Goal: Task Accomplishment & Management: Use online tool/utility

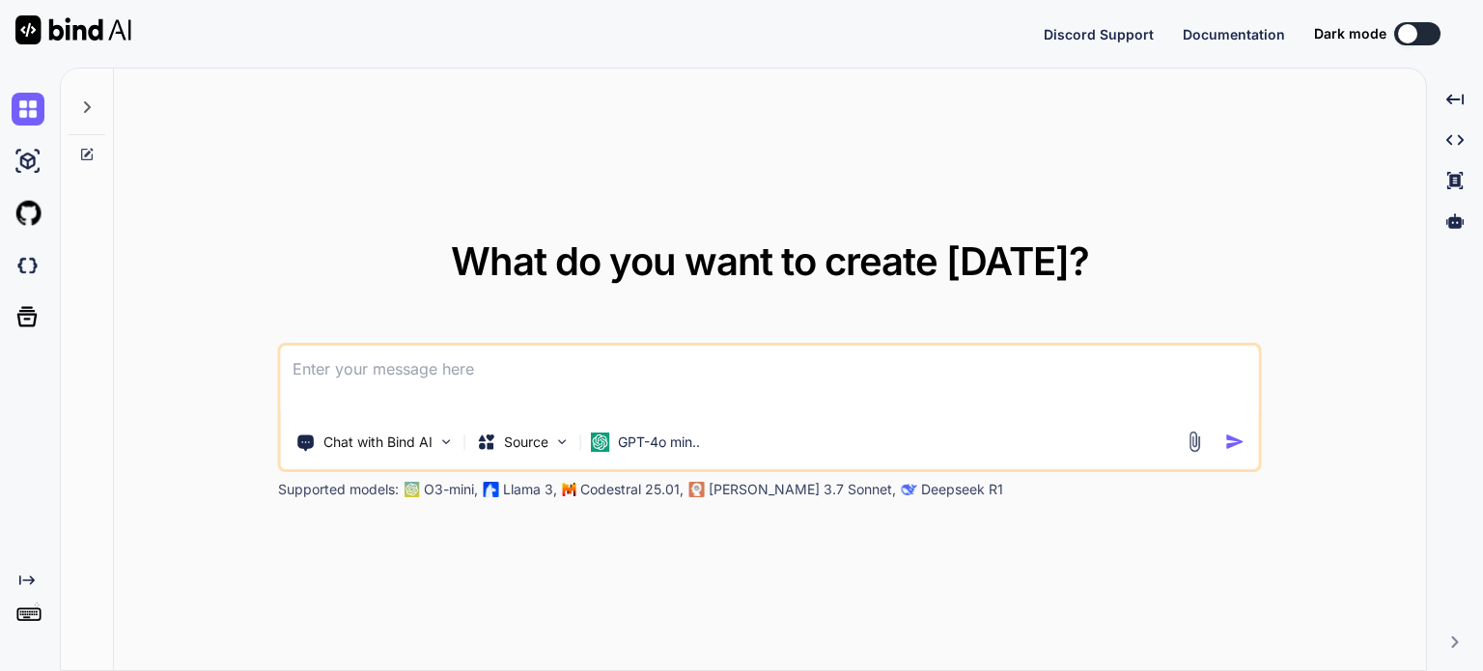
click at [87, 103] on icon at bounding box center [87, 107] width 7 height 12
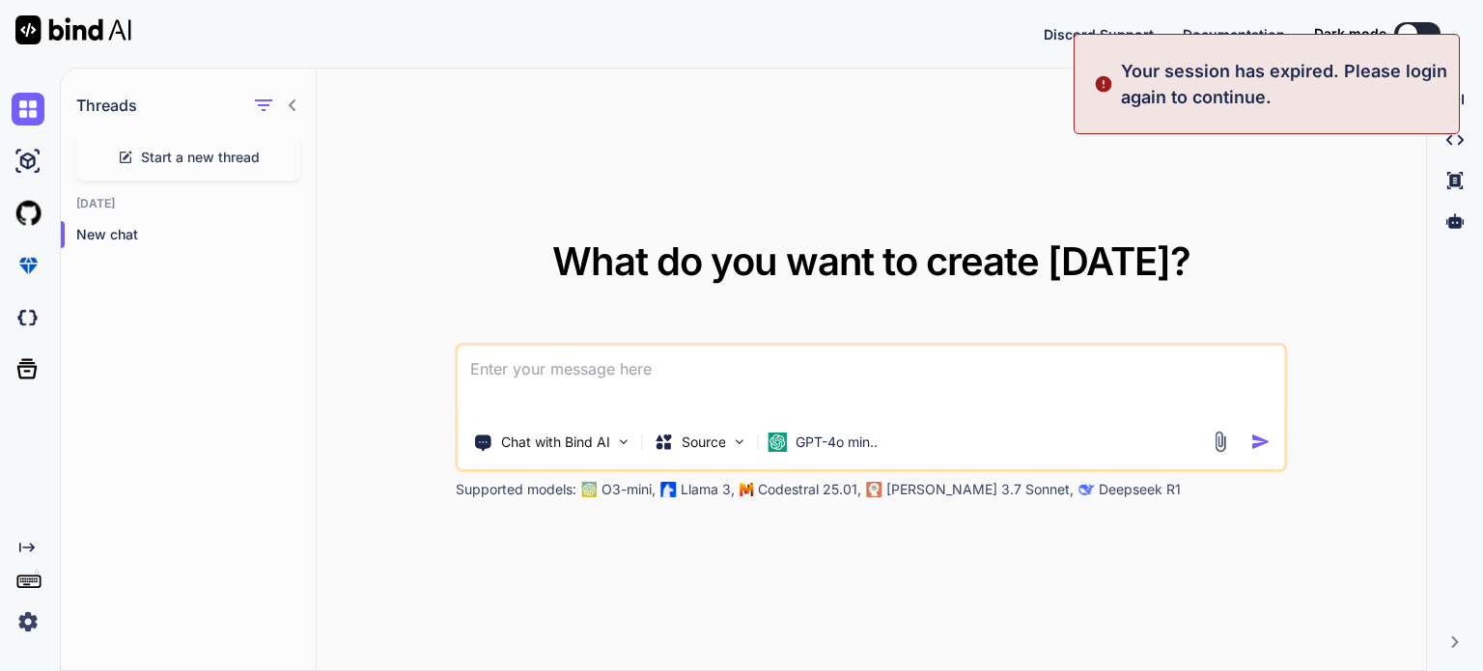
type textarea "x"
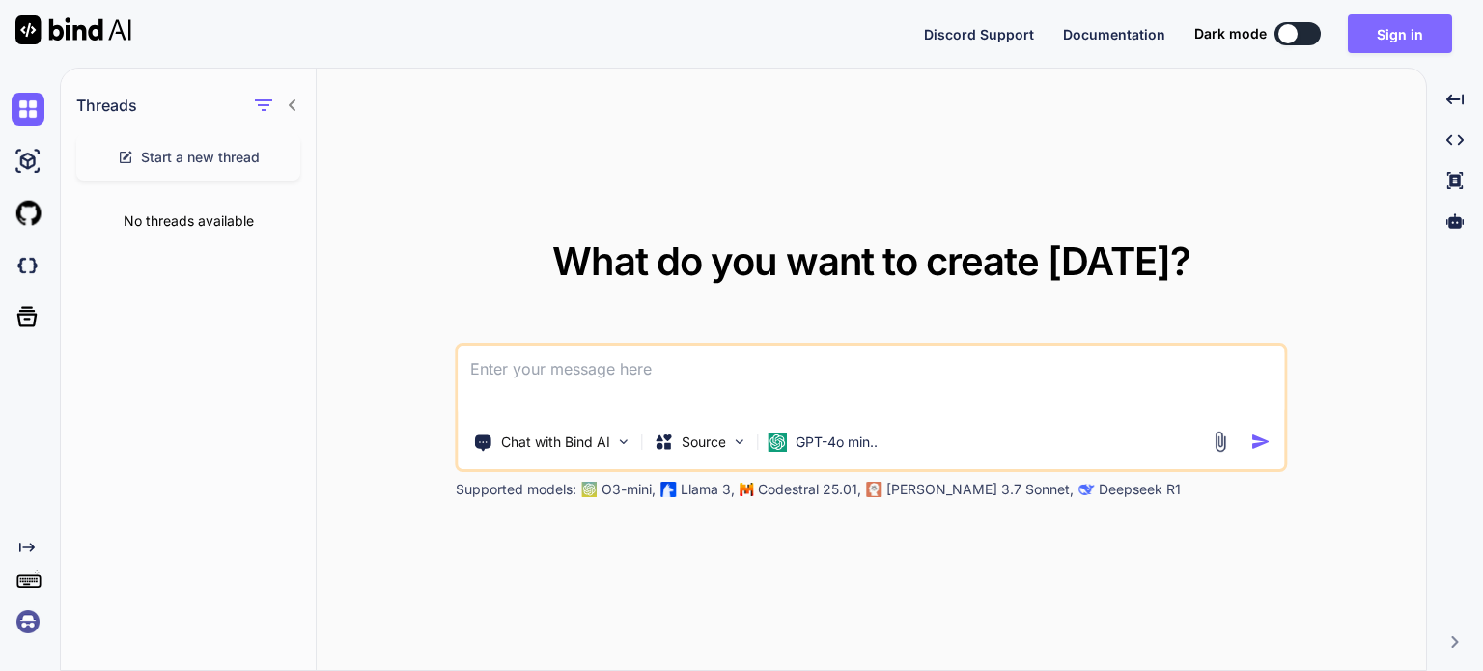
click at [1402, 31] on button "Sign in" at bounding box center [1400, 33] width 104 height 39
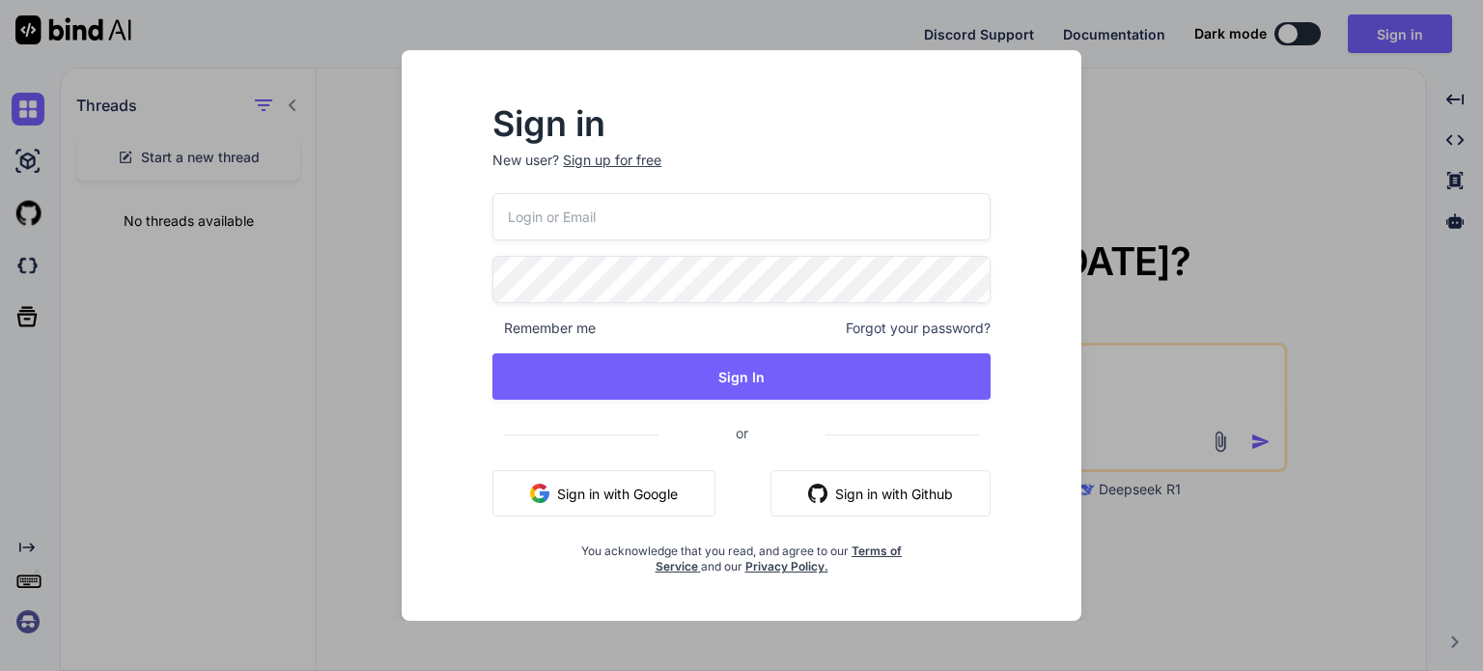
click at [637, 486] on button "Sign in with Google" at bounding box center [603, 493] width 223 height 46
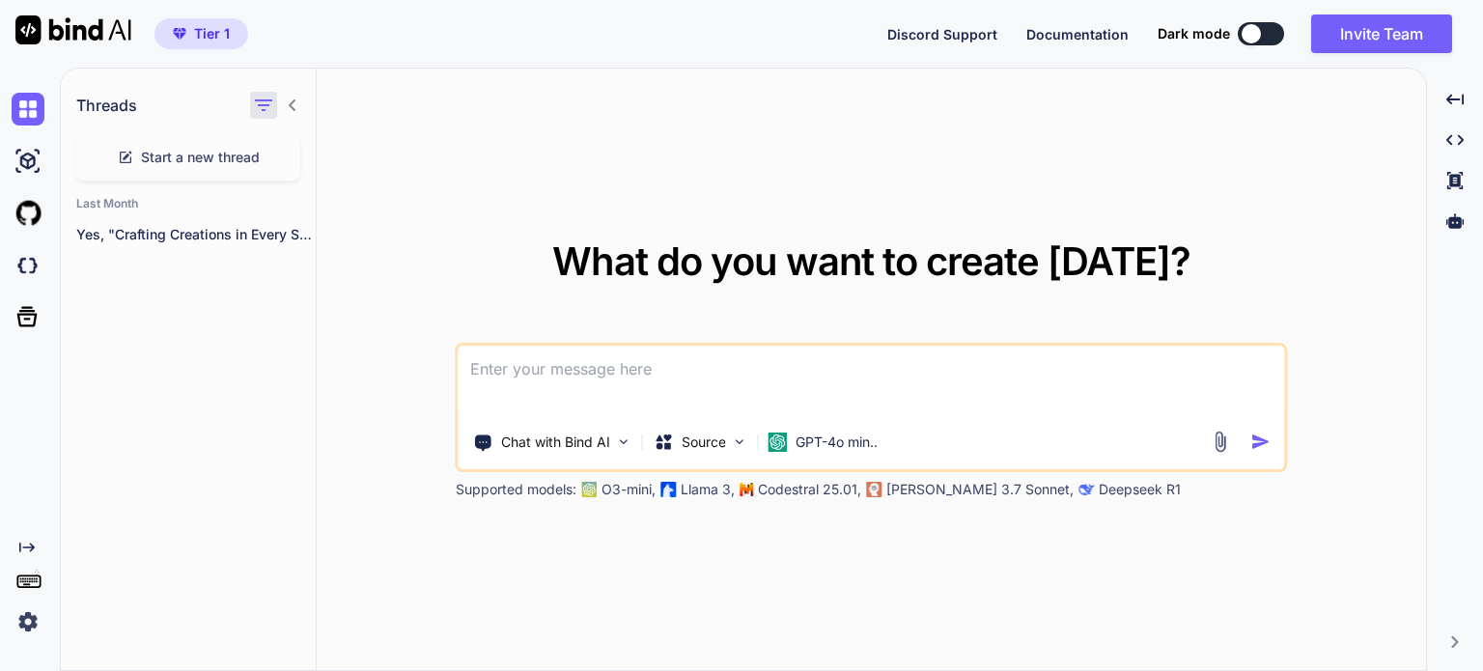
click at [266, 107] on icon "button" at bounding box center [263, 105] width 23 height 23
click at [231, 293] on div "Threads Start a new thread Last Month Yes, "Crafting Creations in Every Spare M…" at bounding box center [189, 370] width 256 height 603
click at [740, 437] on img at bounding box center [740, 441] width 16 height 16
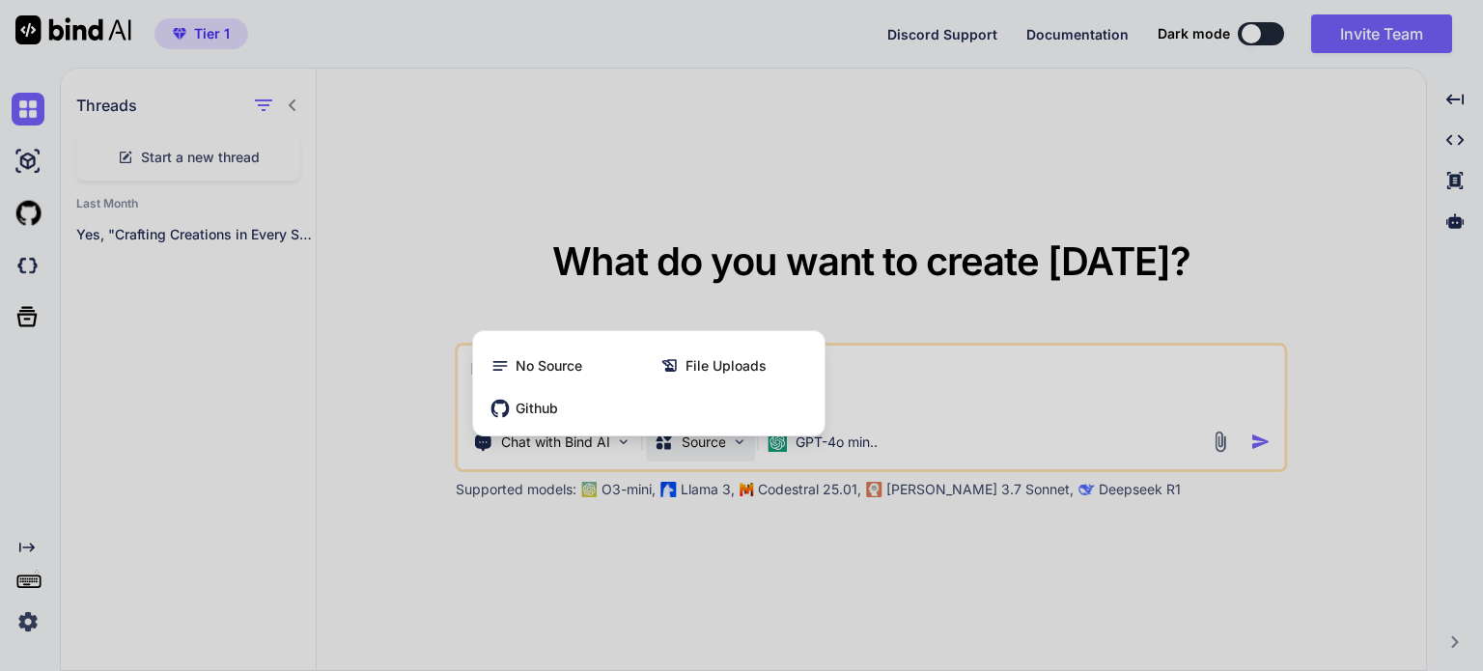
click at [851, 188] on div at bounding box center [741, 335] width 1483 height 671
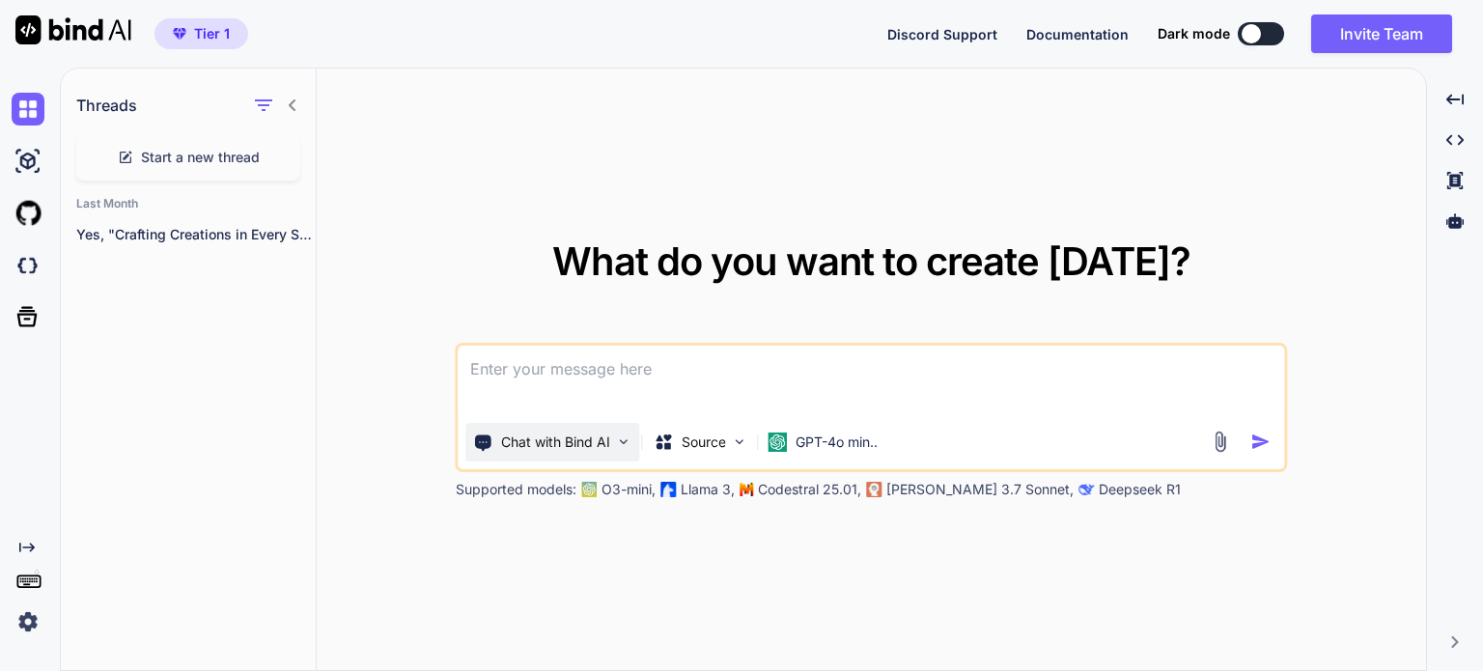
click at [620, 439] on img at bounding box center [624, 441] width 16 height 16
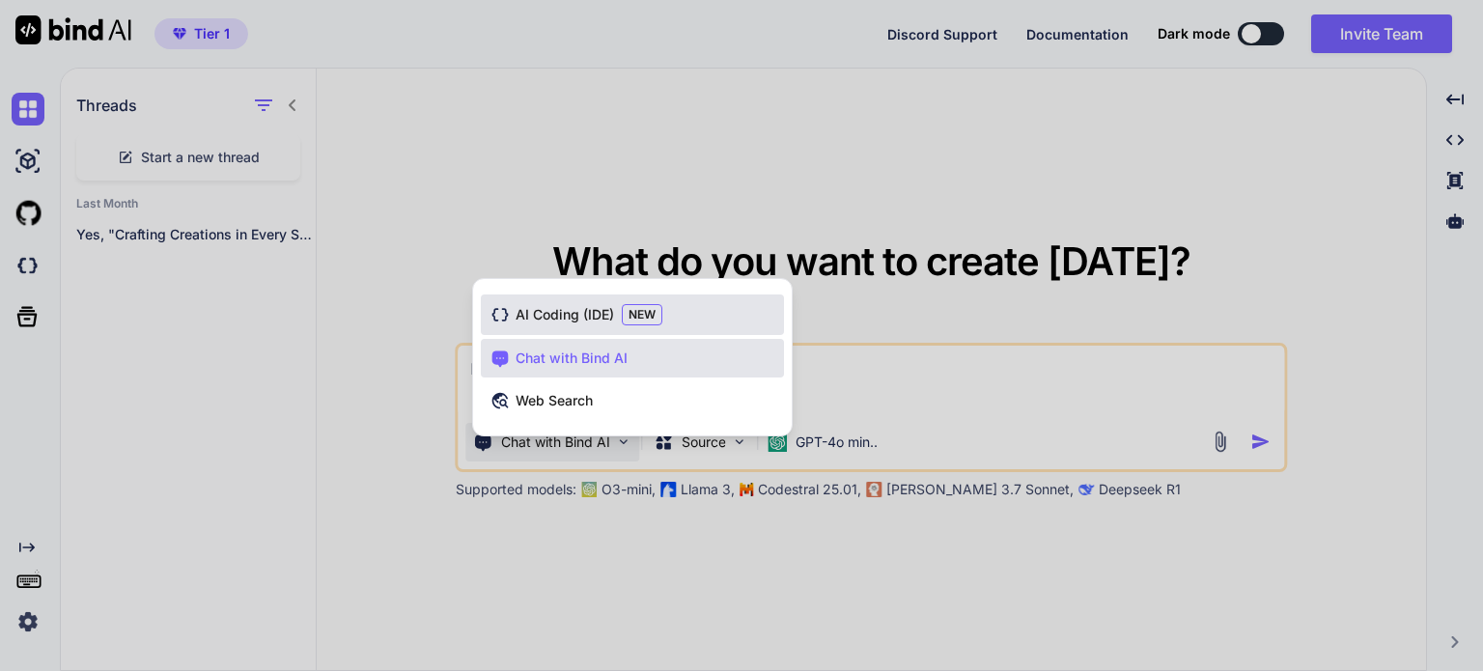
click at [599, 311] on span "AI Coding (IDE)" at bounding box center [565, 314] width 98 height 19
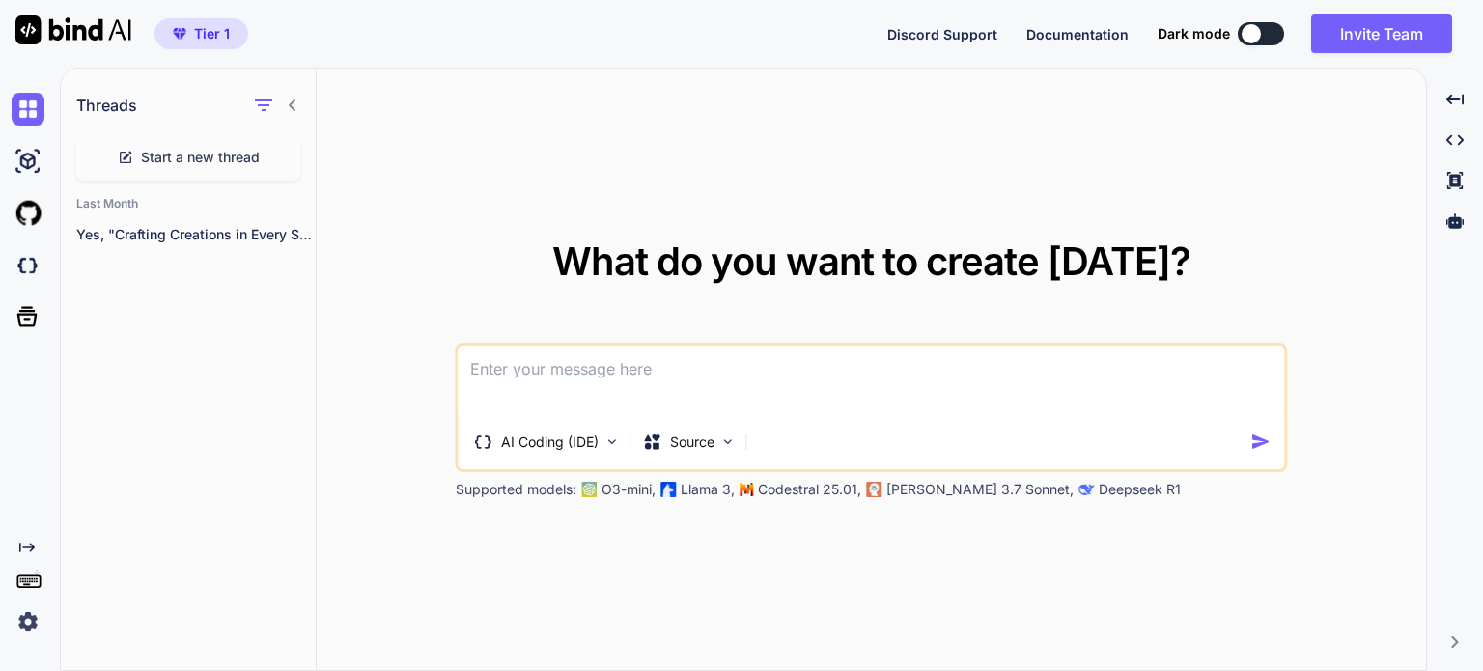
click at [178, 159] on span "Start a new thread" at bounding box center [200, 157] width 119 height 19
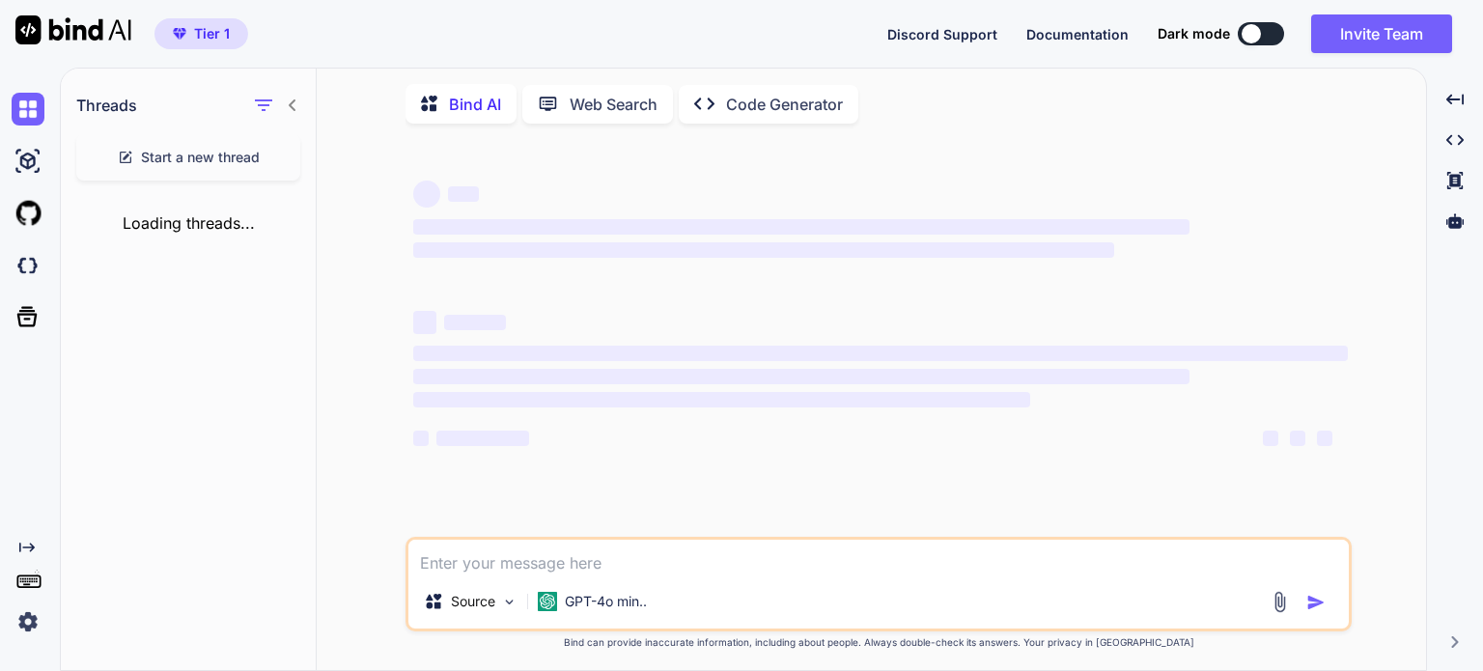
click at [746, 103] on p "Code Generator" at bounding box center [784, 104] width 117 height 23
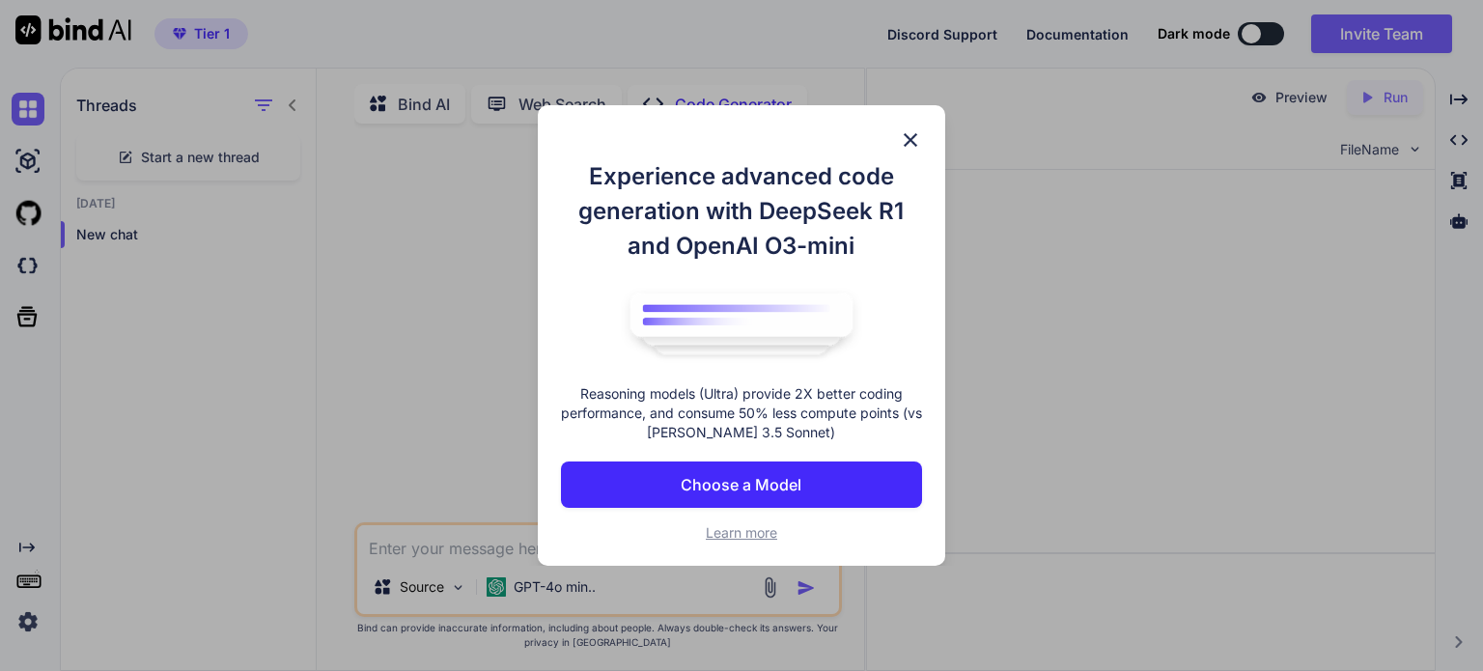
click at [908, 137] on img at bounding box center [910, 139] width 23 height 23
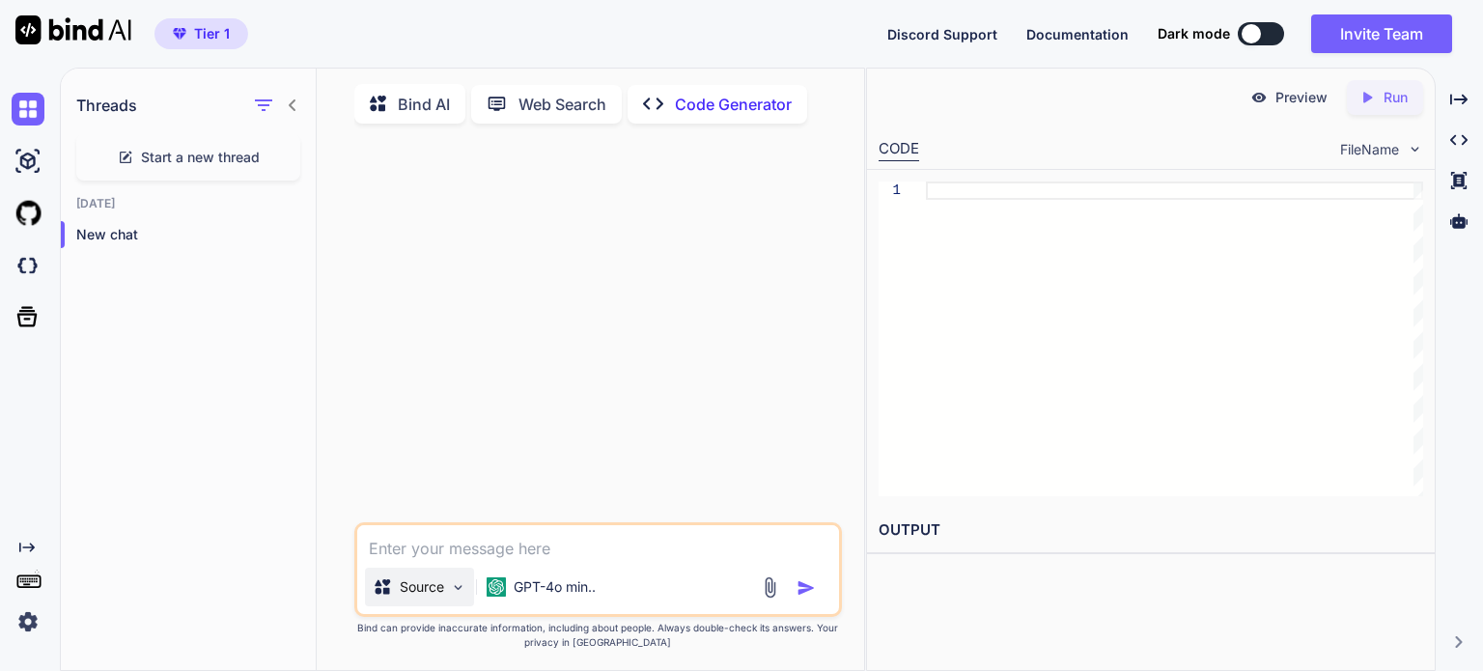
click at [448, 586] on div "Source" at bounding box center [419, 587] width 109 height 39
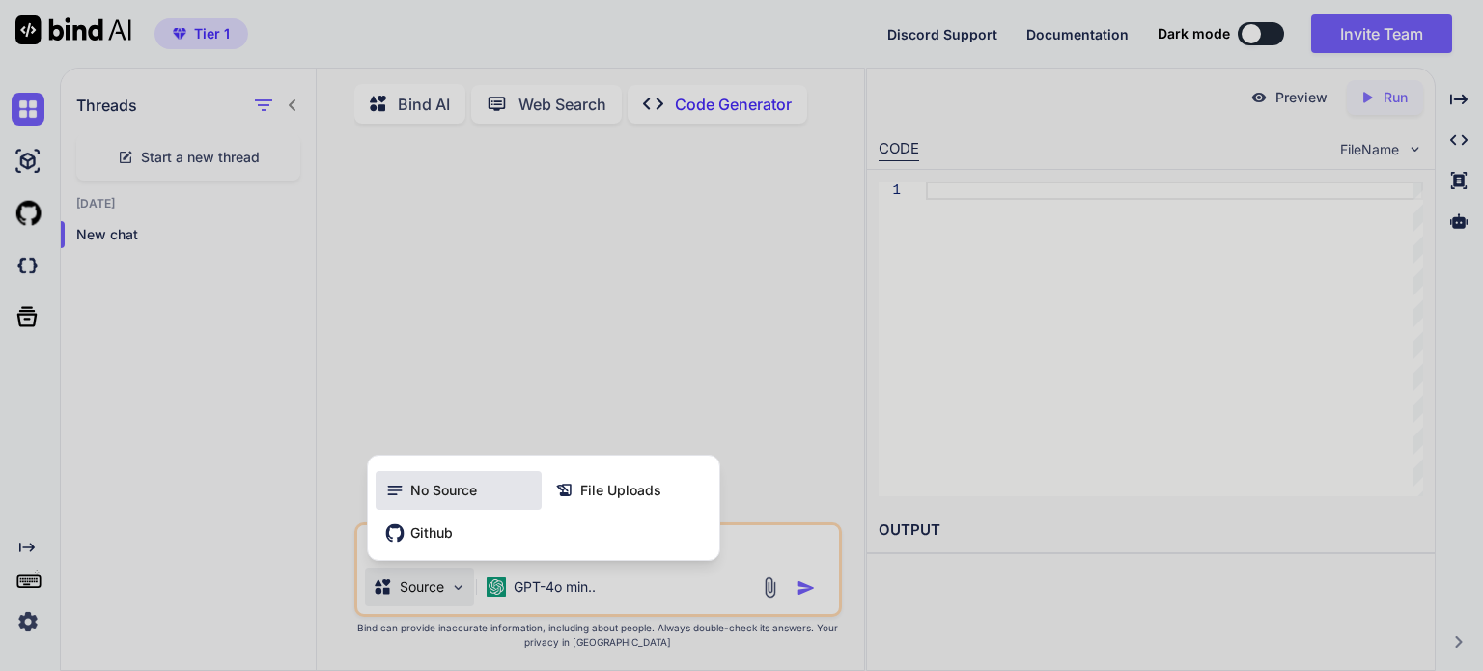
click at [401, 495] on icon at bounding box center [394, 491] width 14 height 10
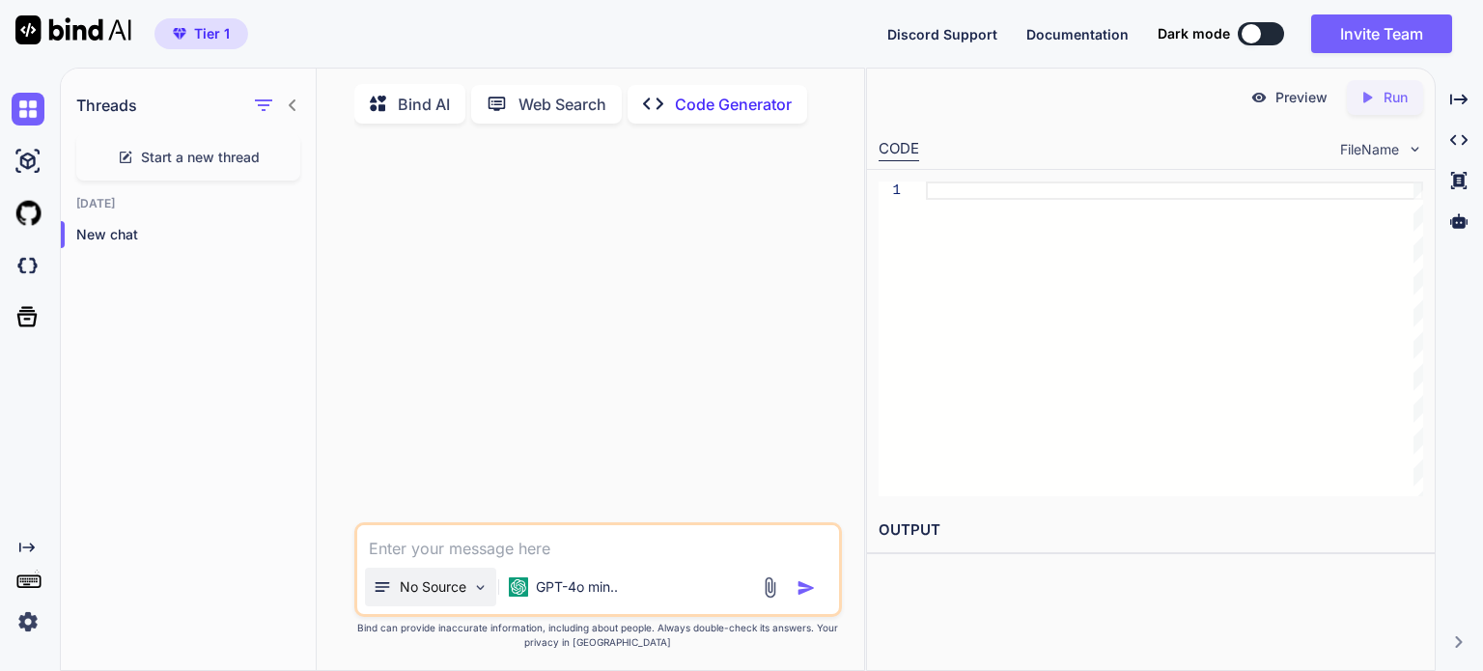
click at [456, 595] on p "No Source" at bounding box center [433, 586] width 67 height 19
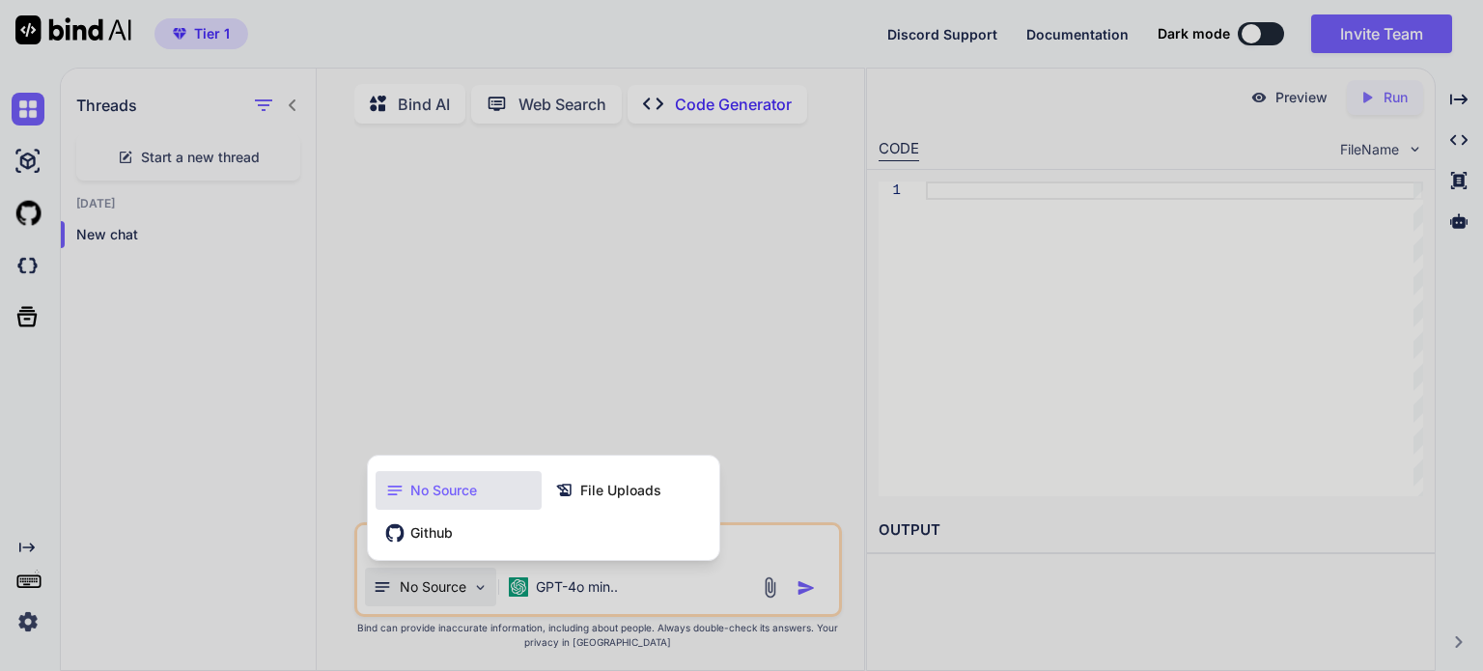
click at [555, 264] on div at bounding box center [741, 335] width 1483 height 671
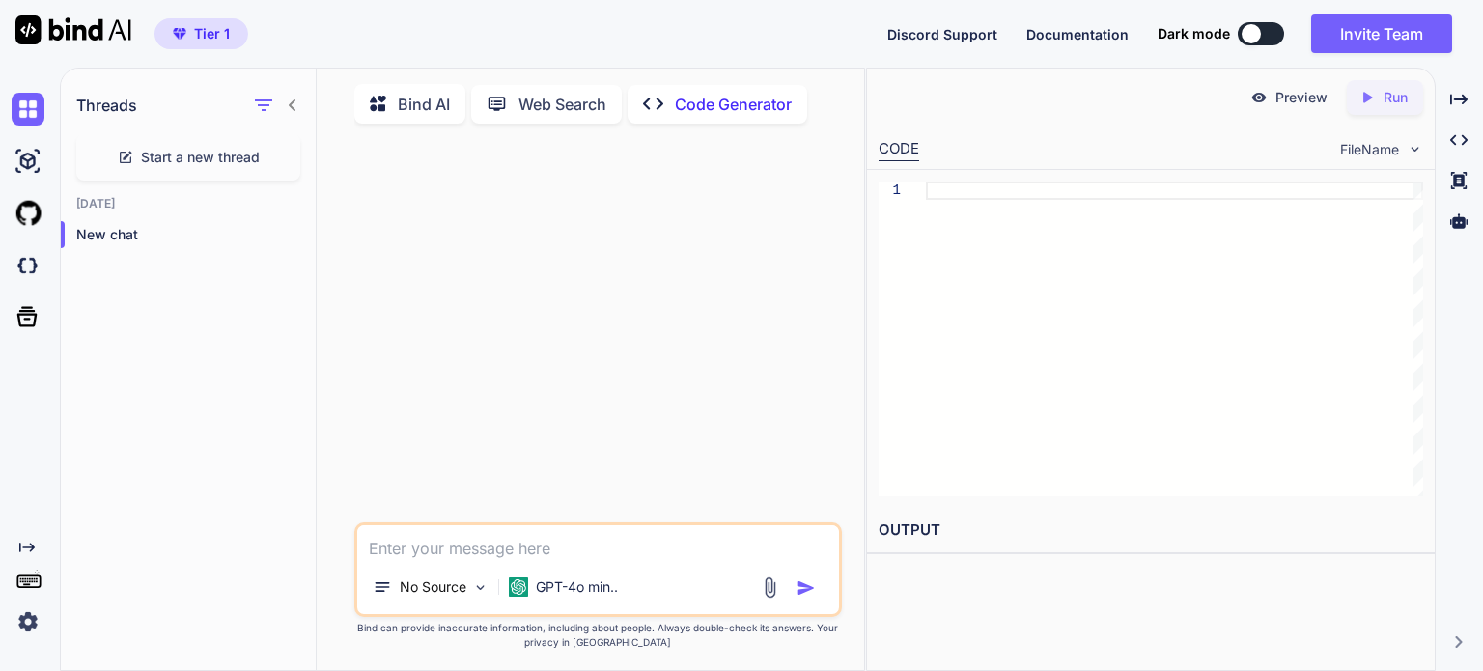
click at [560, 103] on p "Web Search" at bounding box center [562, 104] width 88 height 23
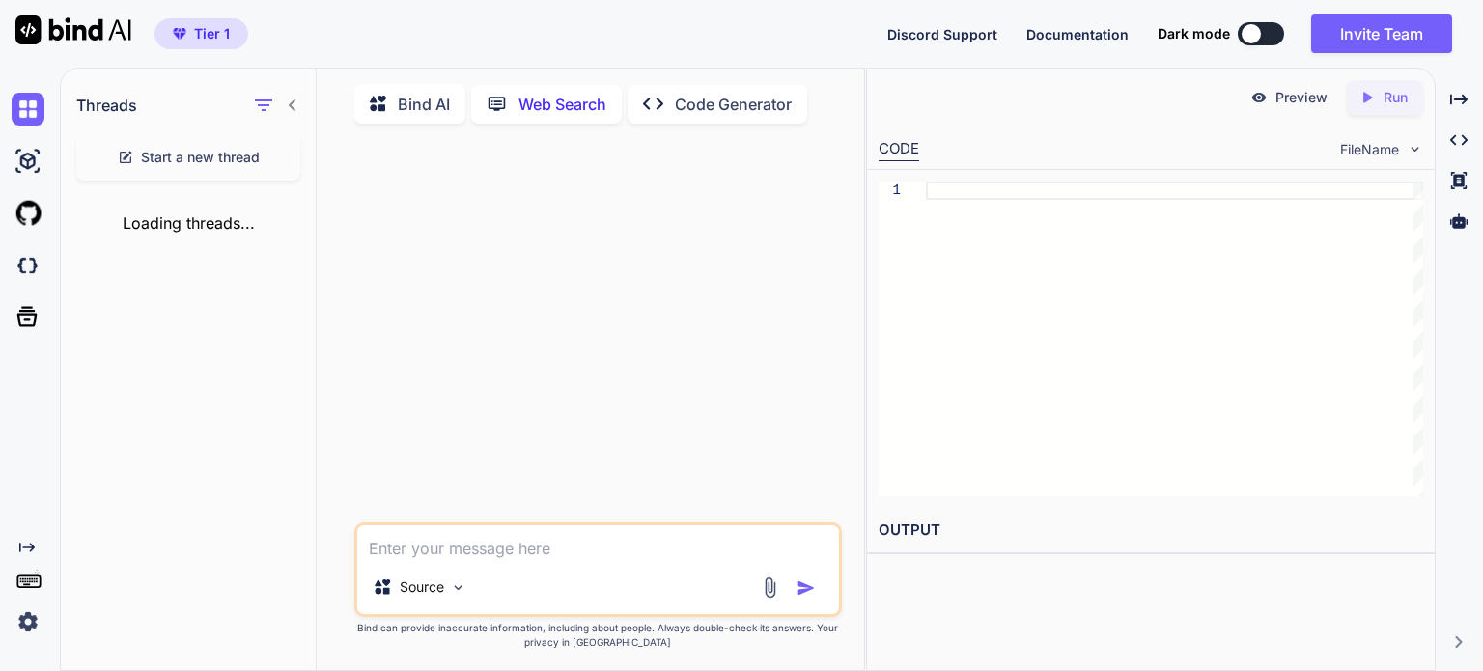
scroll to position [7, 0]
click at [450, 583] on img at bounding box center [458, 584] width 16 height 16
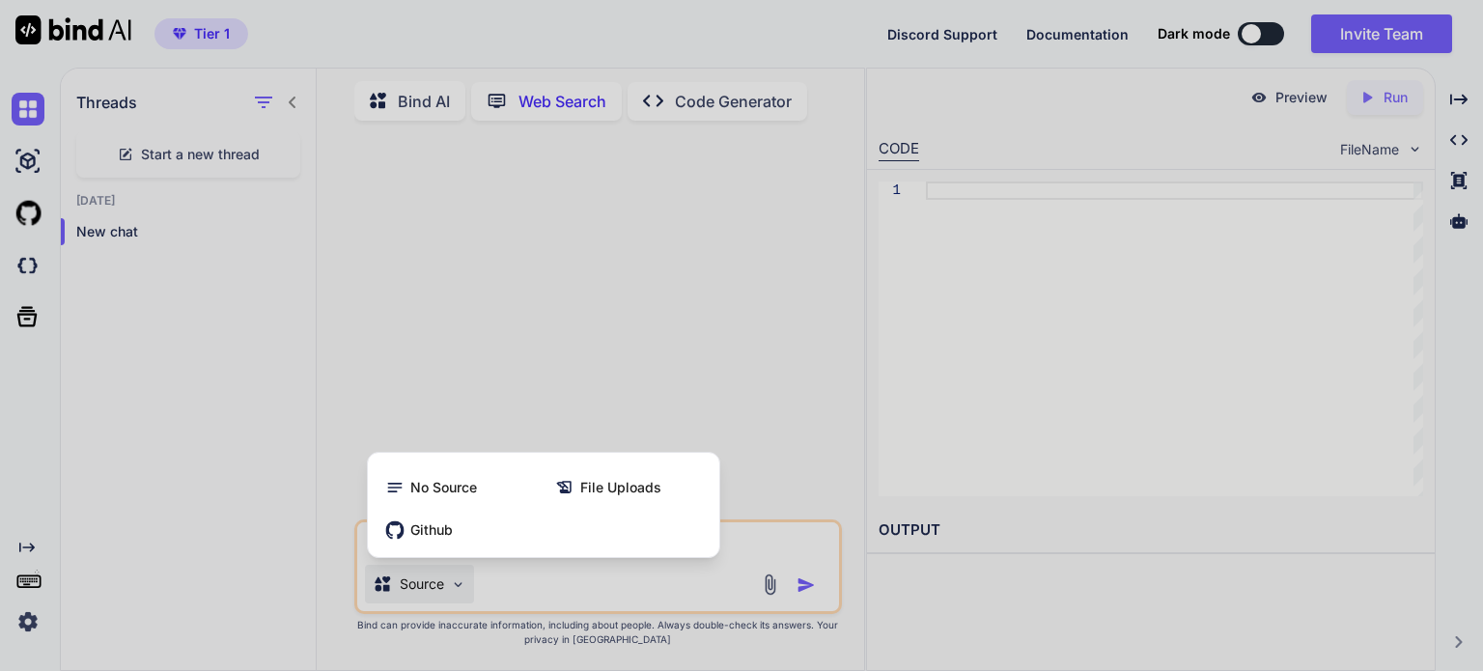
click at [427, 88] on div at bounding box center [741, 335] width 1483 height 671
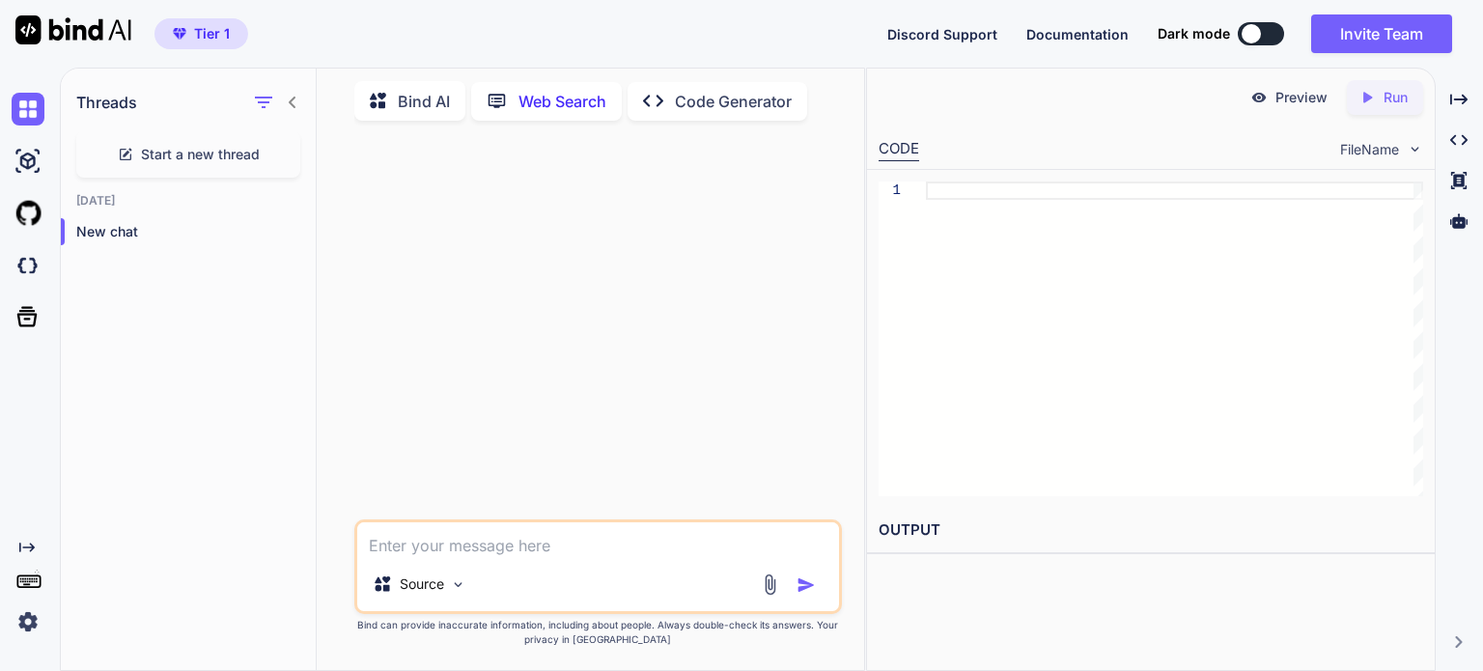
click at [431, 92] on p "Bind AI" at bounding box center [424, 101] width 52 height 23
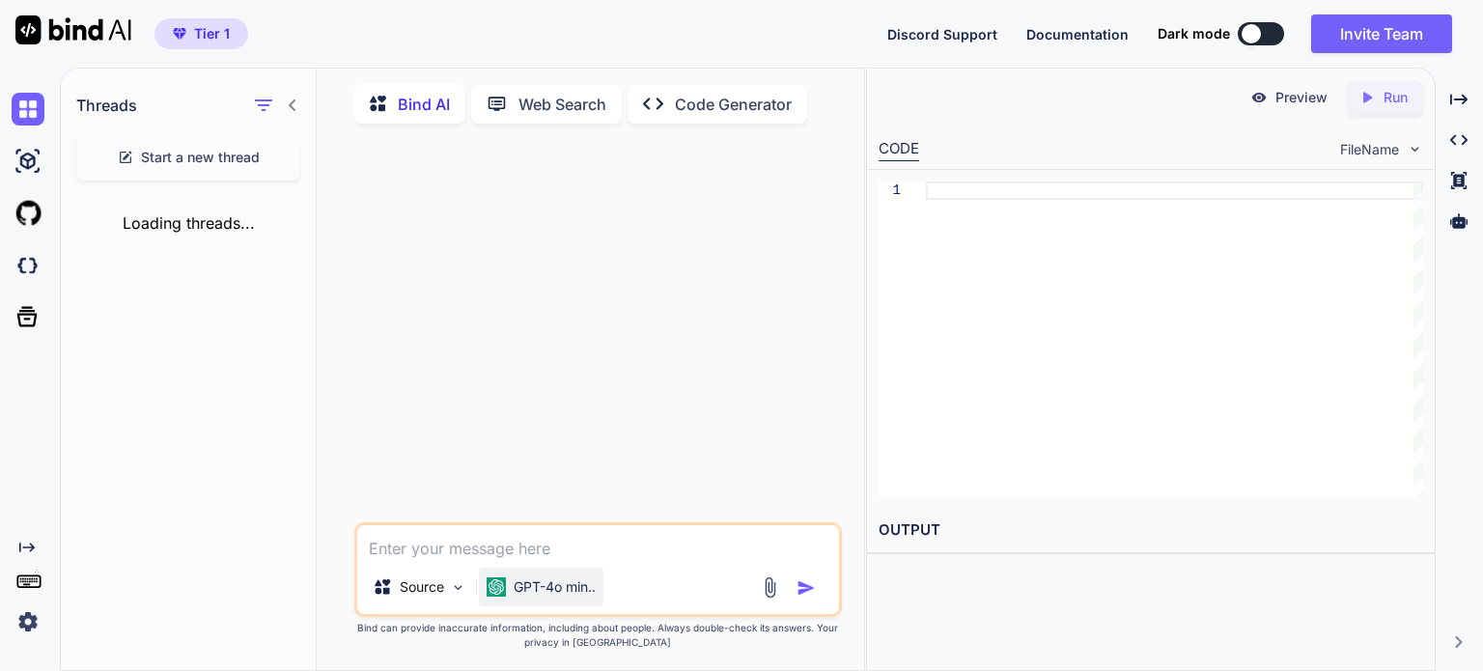
click at [580, 592] on p "GPT-4o min.." at bounding box center [555, 586] width 82 height 19
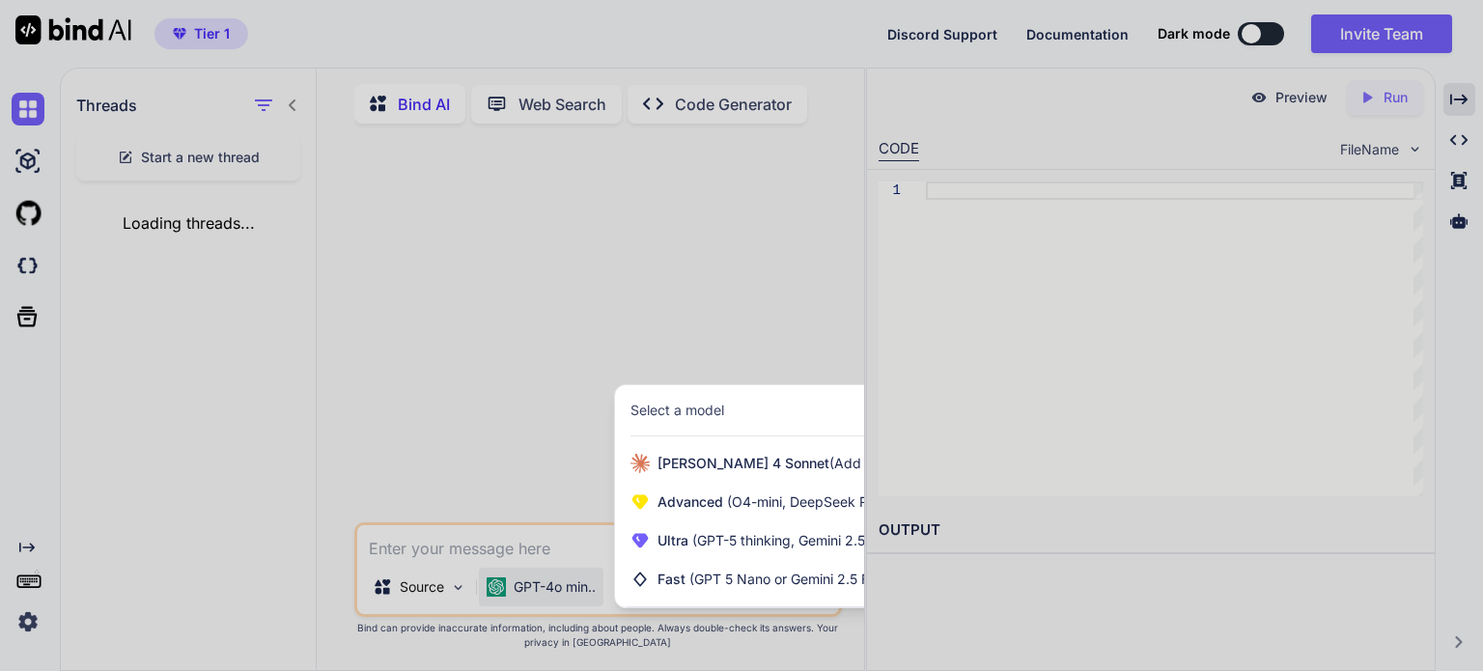
click at [1460, 96] on div at bounding box center [741, 335] width 1483 height 671
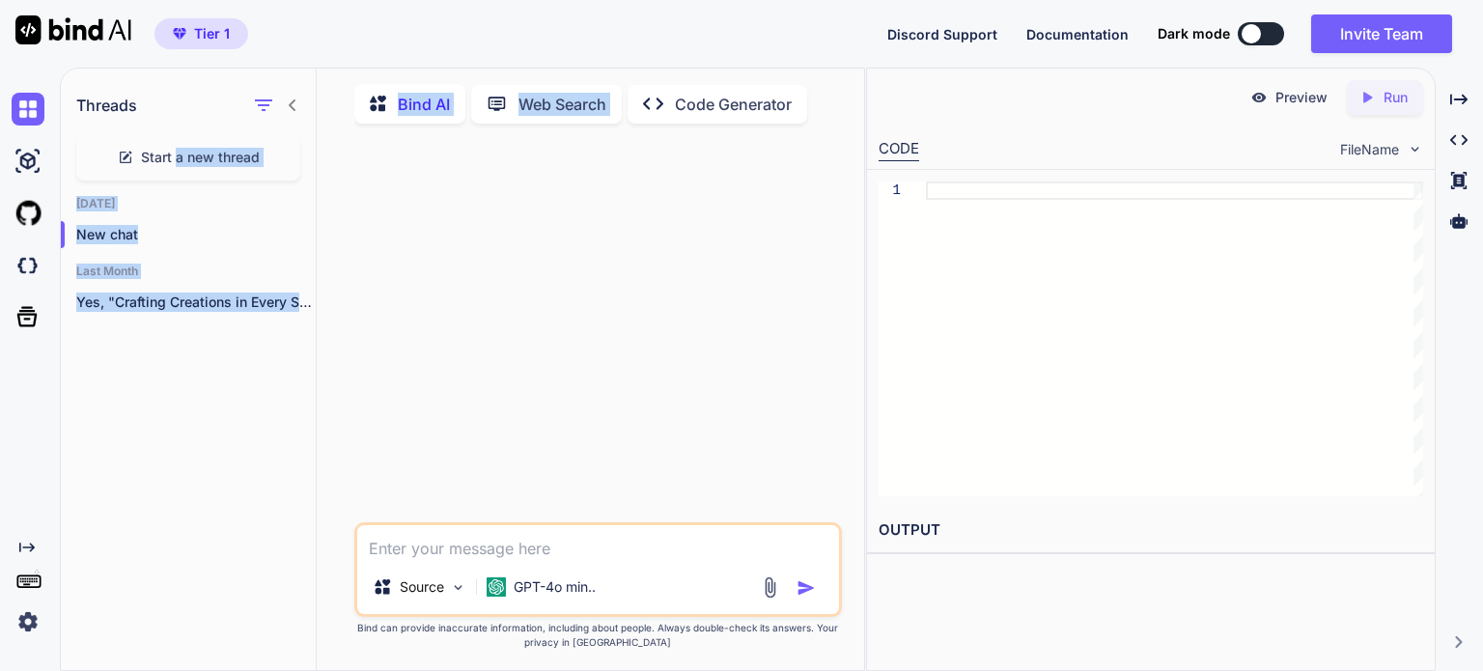
drag, startPoint x: 178, startPoint y: 161, endPoint x: 668, endPoint y: 118, distance: 492.4
click at [668, 118] on div "Threads Start a new thread [DATE] New chat Last Month Yes, "Crafting Creations …" at bounding box center [462, 371] width 803 height 604
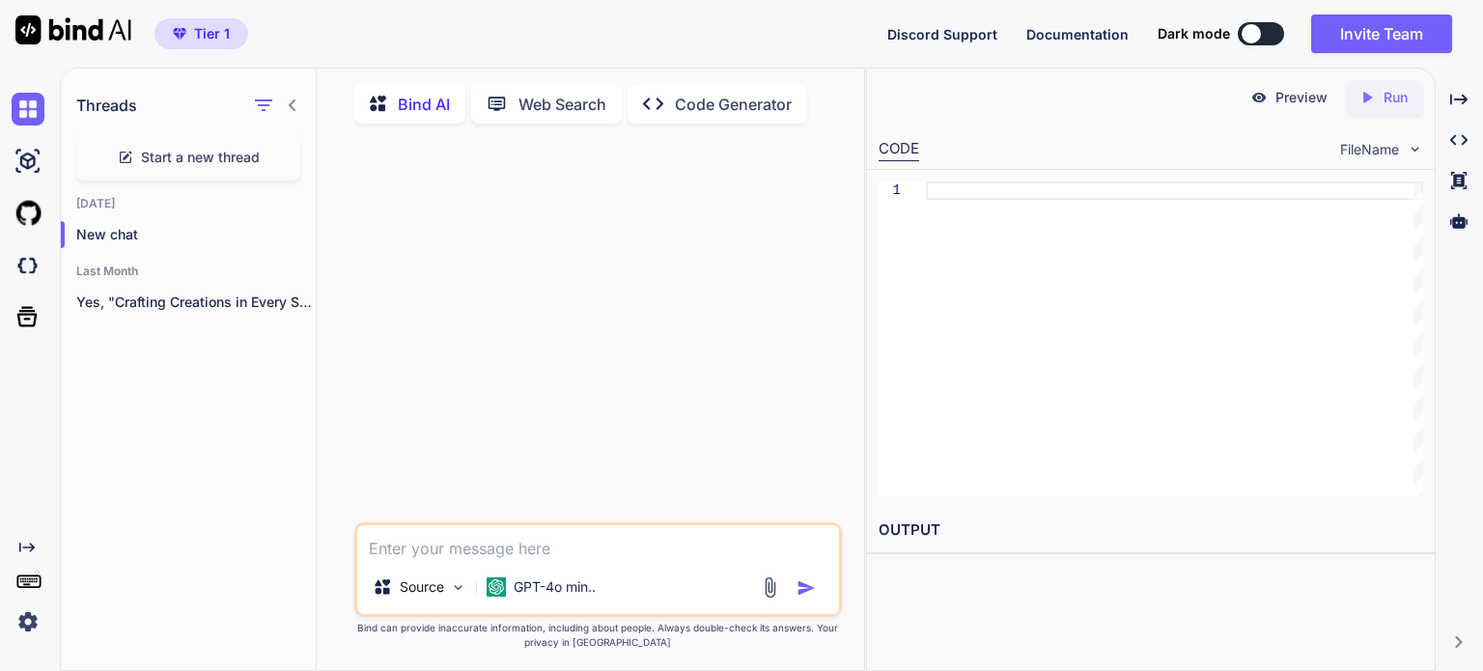
click at [342, 250] on div "Source GPT-4o min.. Created with Bind Always check its answers. Privacy in Bind…" at bounding box center [598, 406] width 532 height 534
click at [238, 163] on span "Start a new thread" at bounding box center [200, 157] width 119 height 19
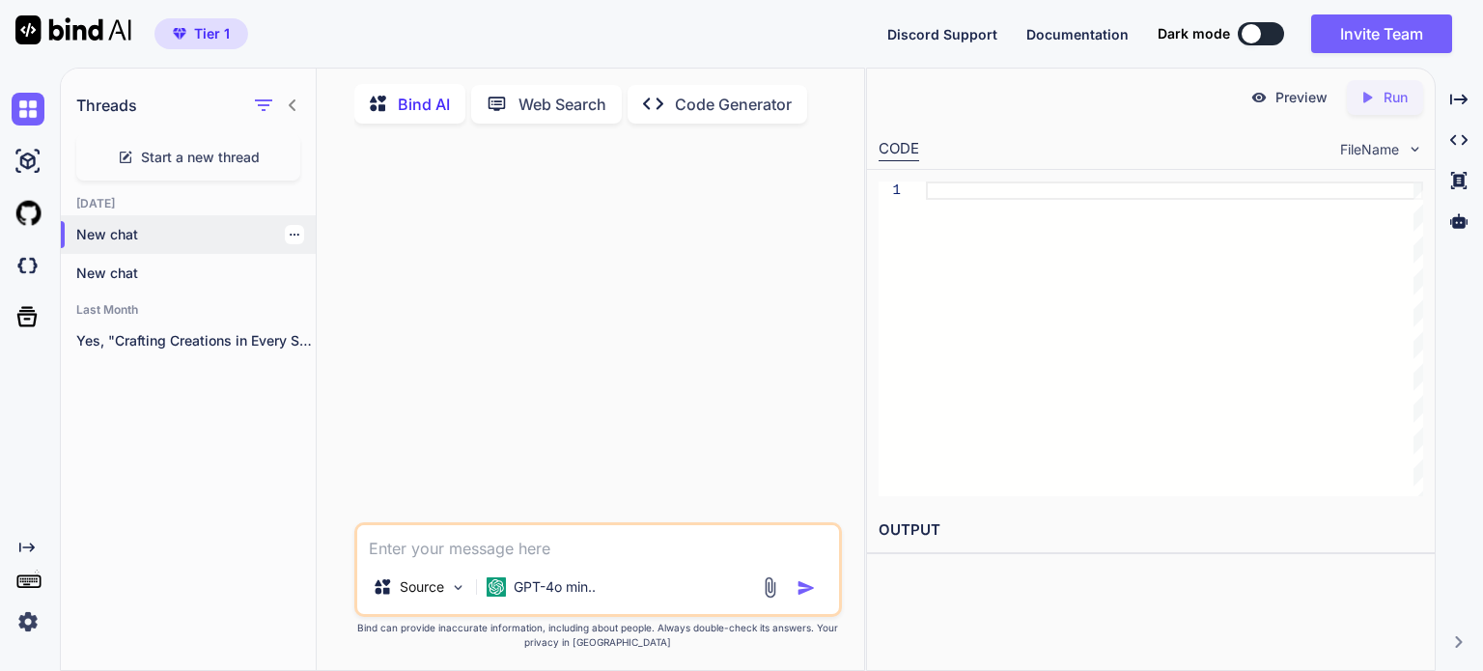
click at [291, 232] on icon "button" at bounding box center [295, 235] width 12 height 12
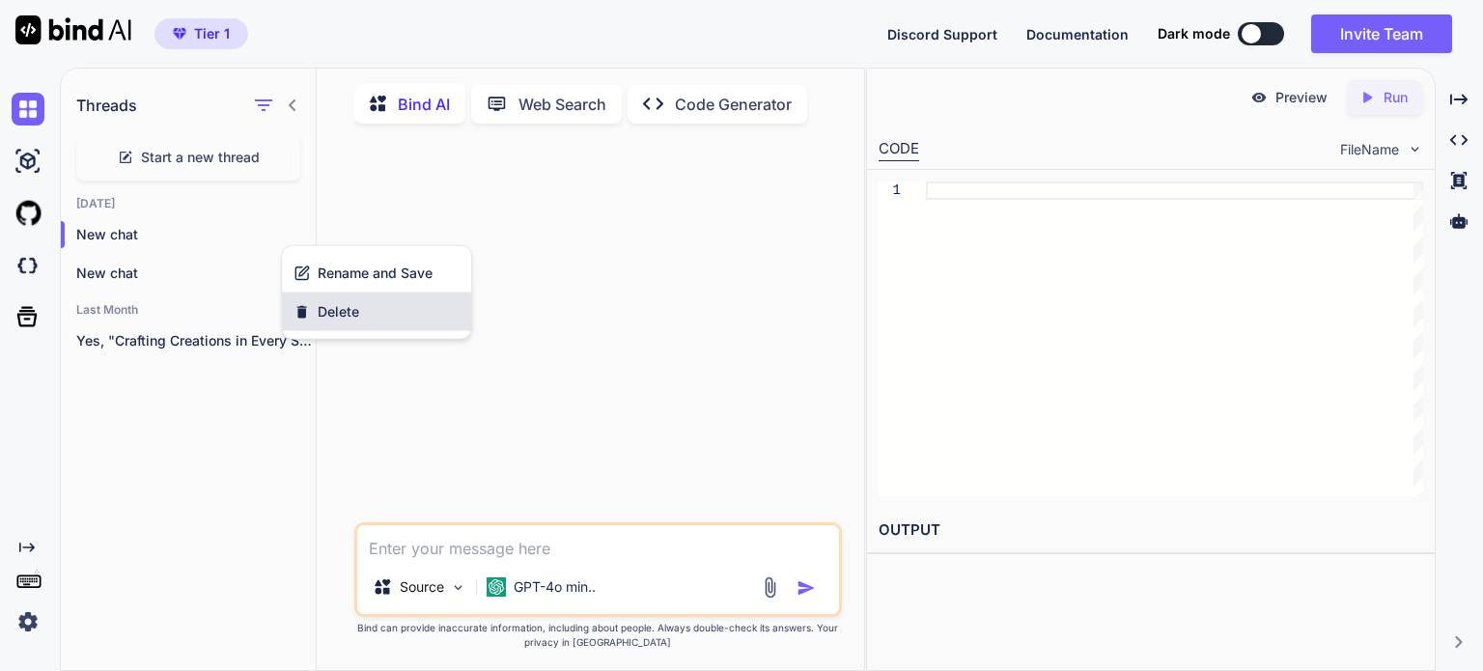
click at [344, 312] on span "Delete" at bounding box center [339, 311] width 42 height 19
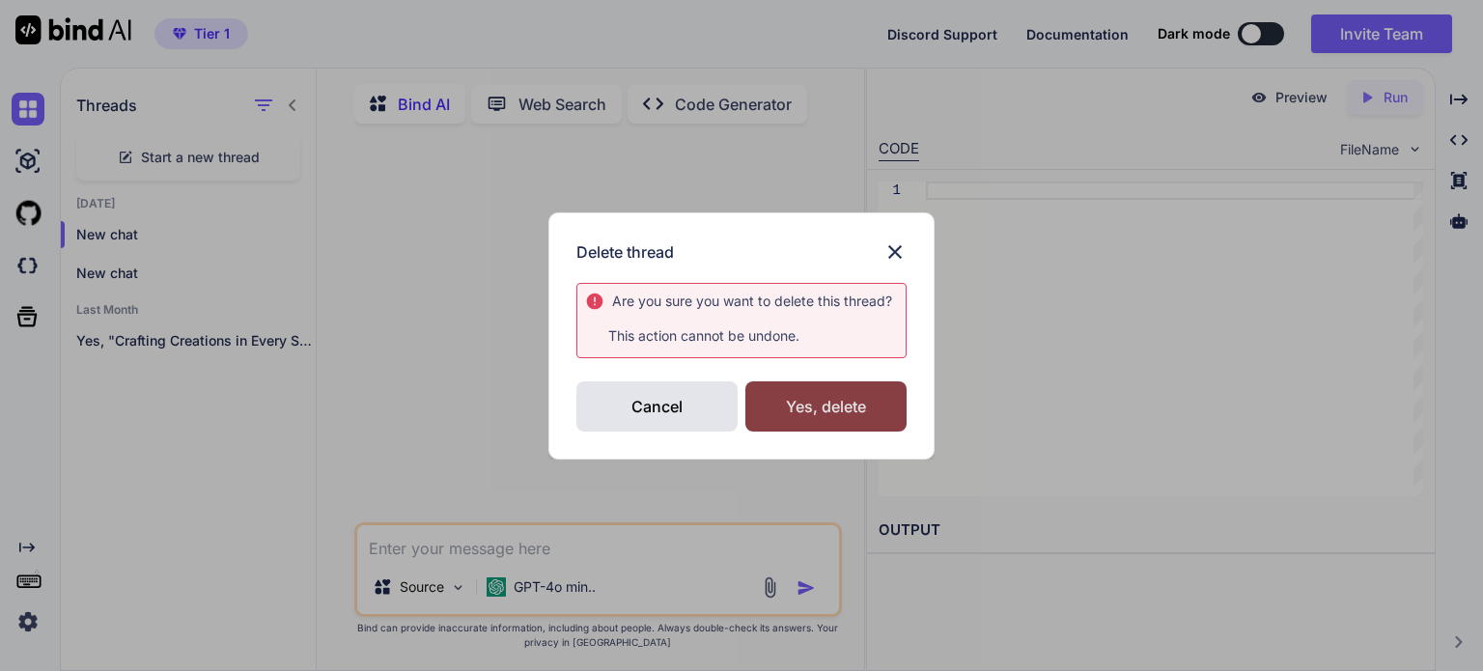
click at [835, 417] on div "Yes, delete" at bounding box center [825, 406] width 161 height 50
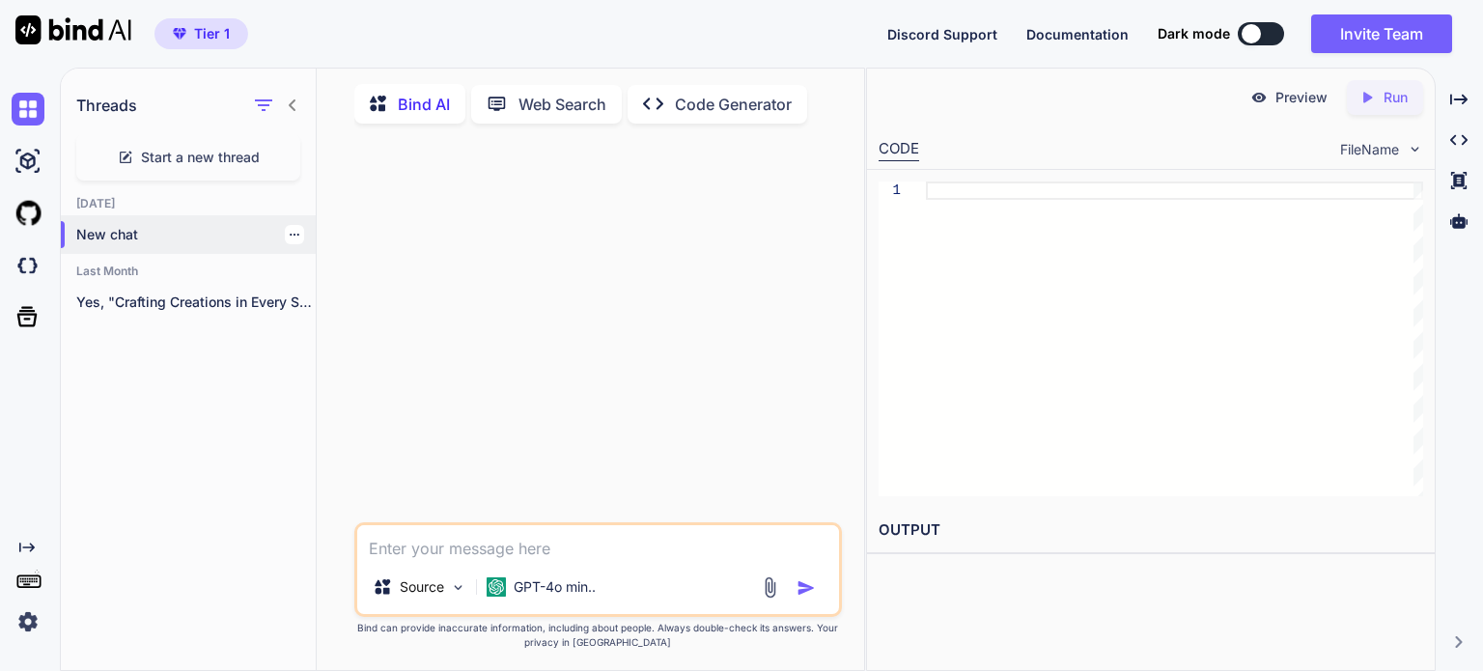
click at [294, 237] on div at bounding box center [294, 234] width 19 height 19
click at [289, 232] on icon "button" at bounding box center [295, 235] width 12 height 12
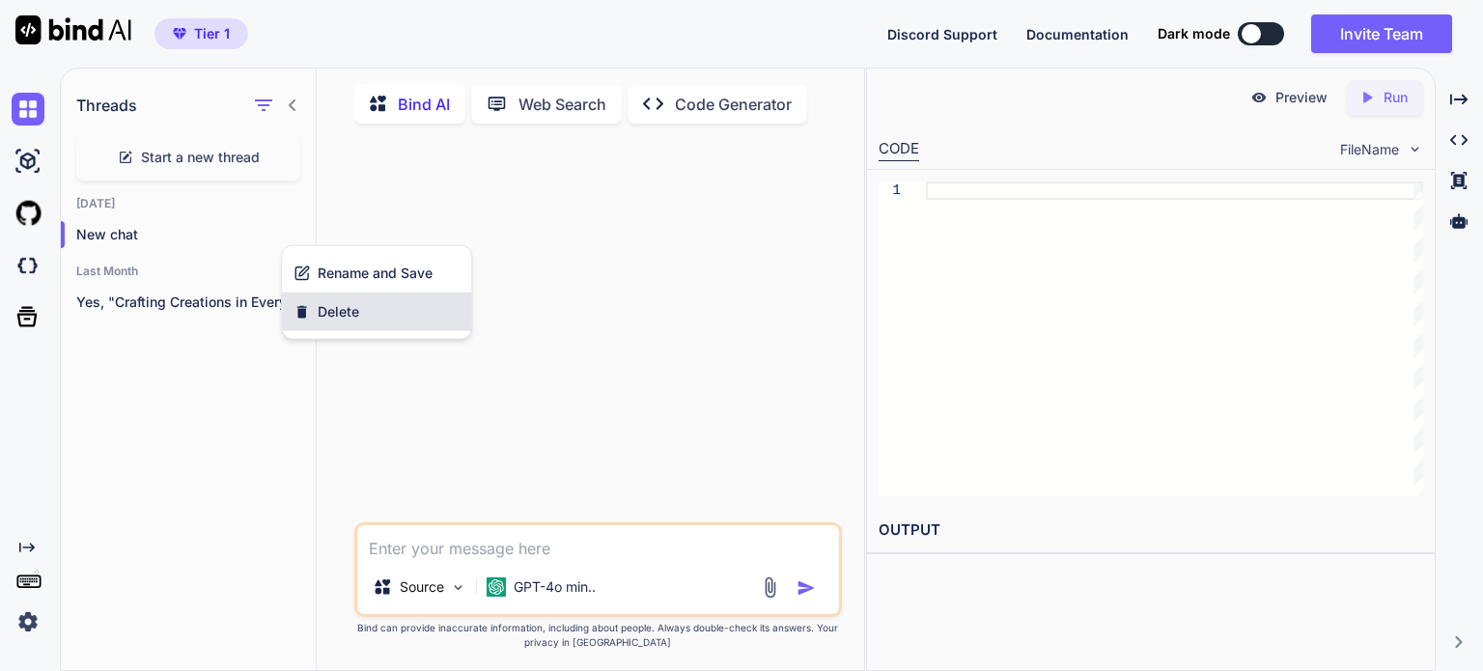
click at [337, 310] on span "Delete" at bounding box center [339, 311] width 42 height 19
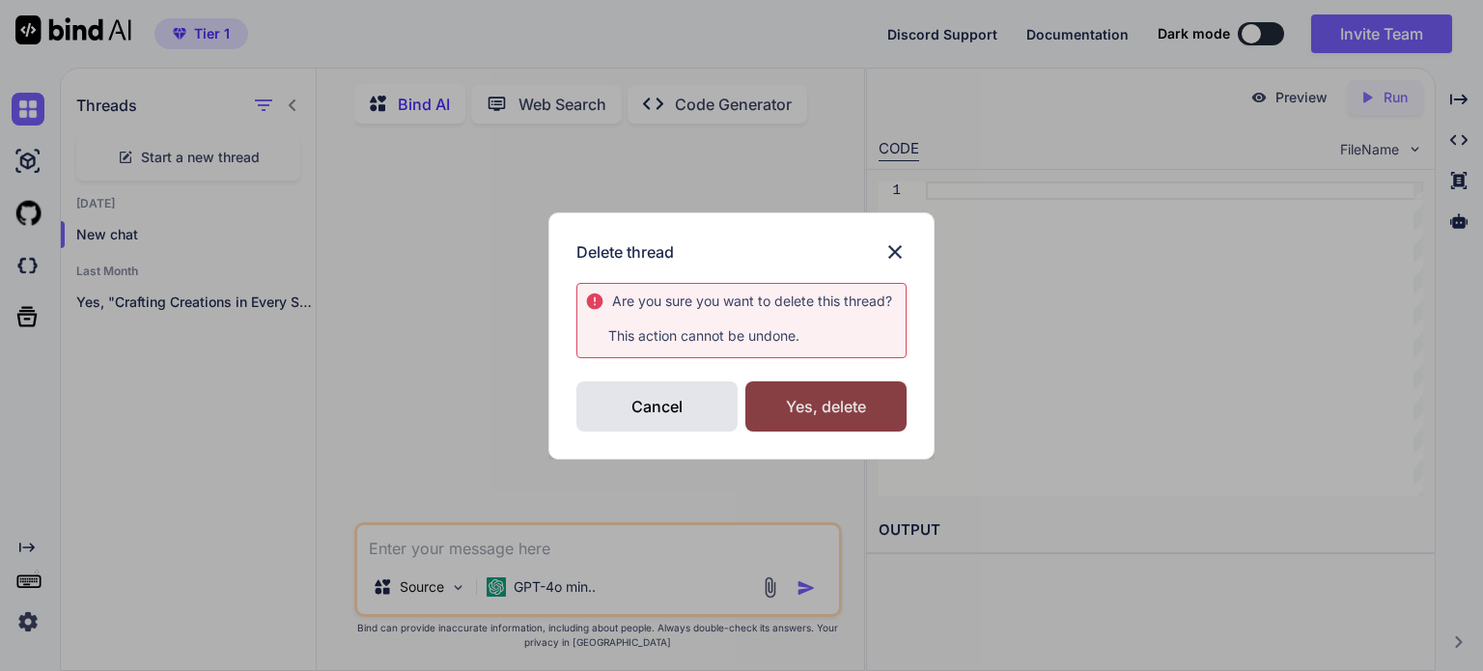
click at [838, 397] on div "Yes, delete" at bounding box center [825, 406] width 161 height 50
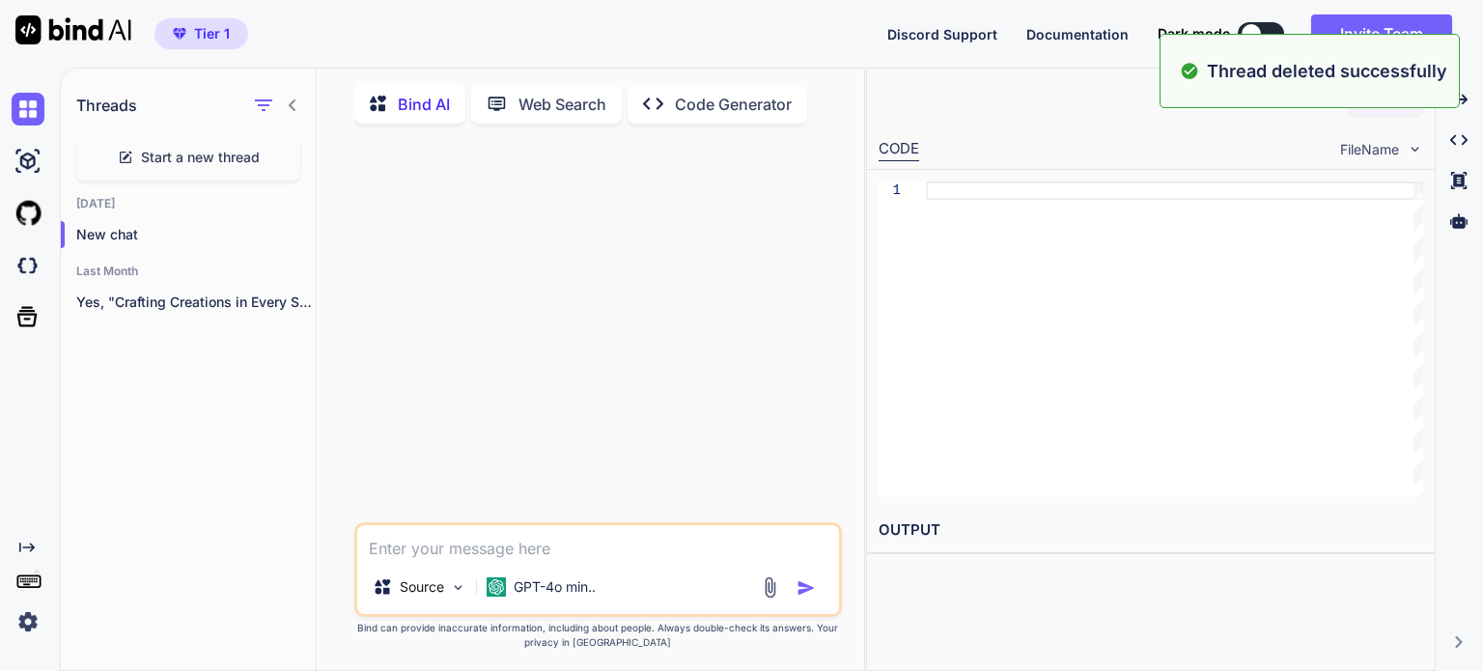
click at [231, 159] on span "Start a new thread" at bounding box center [200, 157] width 119 height 19
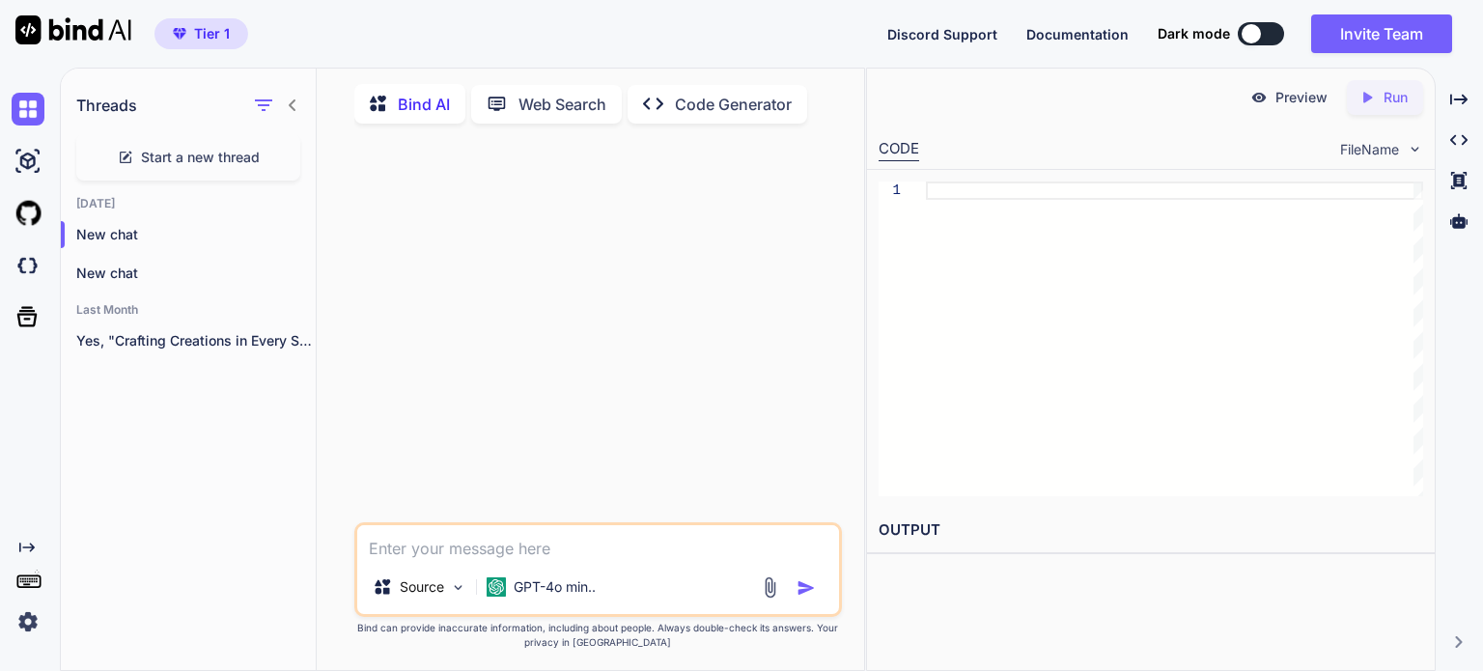
click at [426, 108] on p "Bind AI" at bounding box center [424, 104] width 52 height 23
click at [596, 597] on p "GPT-4o min.." at bounding box center [555, 586] width 82 height 19
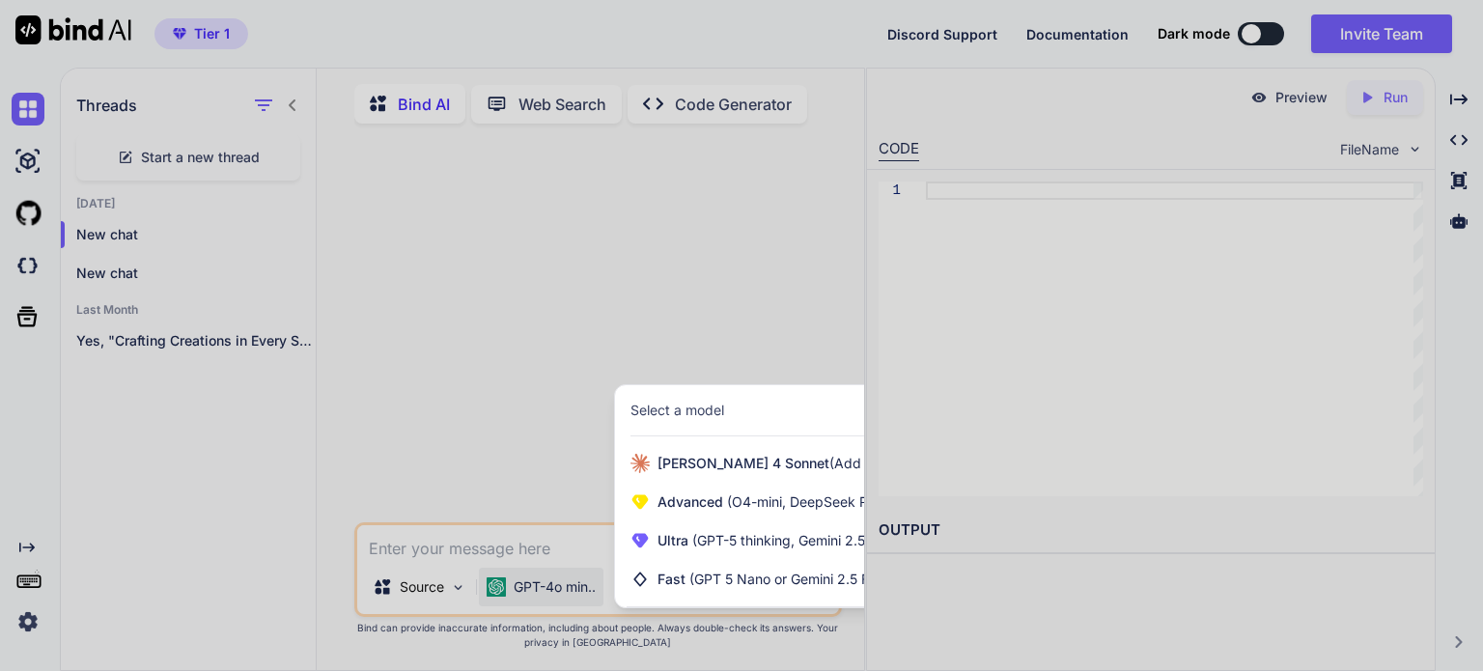
click at [1039, 93] on div at bounding box center [741, 335] width 1483 height 671
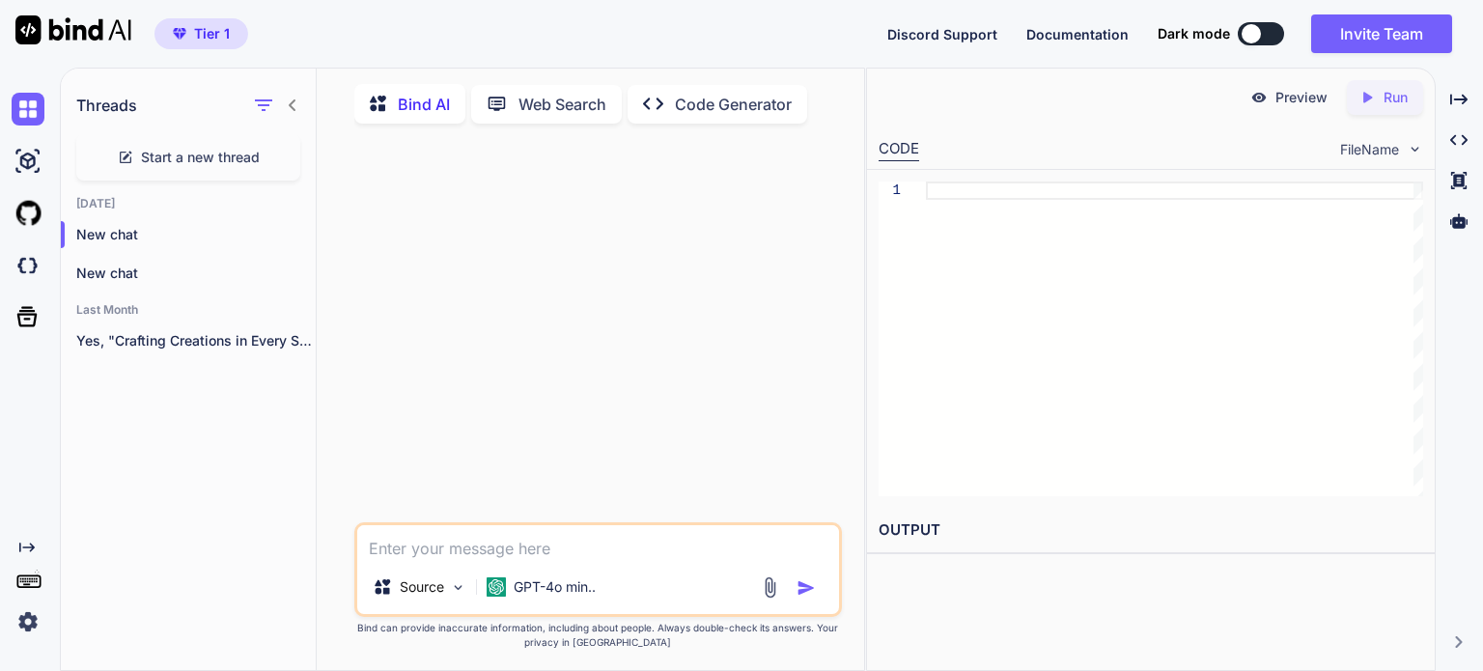
click at [672, 103] on icon "Created with Pixso." at bounding box center [659, 104] width 32 height 20
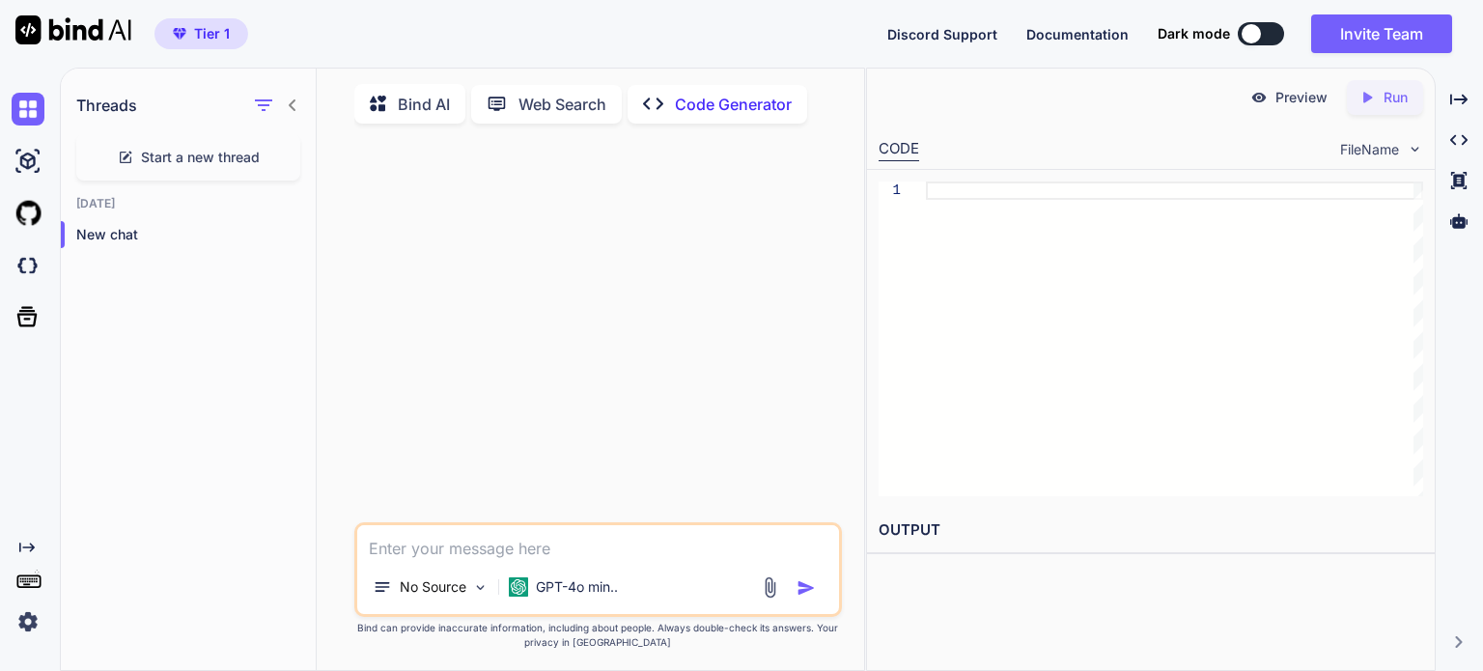
click at [672, 103] on icon "Created with Pixso." at bounding box center [659, 104] width 32 height 20
click at [588, 102] on p "Web Search" at bounding box center [562, 104] width 88 height 23
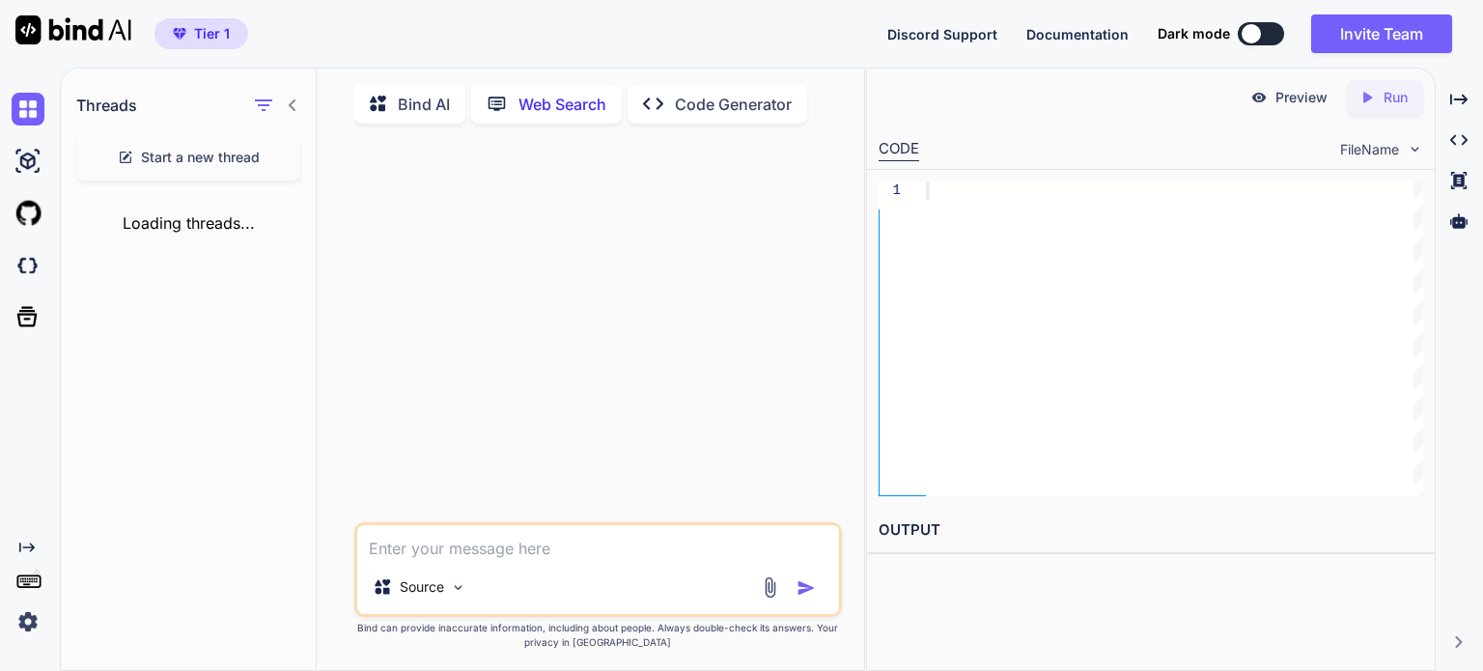
scroll to position [7, 0]
click at [439, 96] on p "Bind AI" at bounding box center [424, 101] width 52 height 23
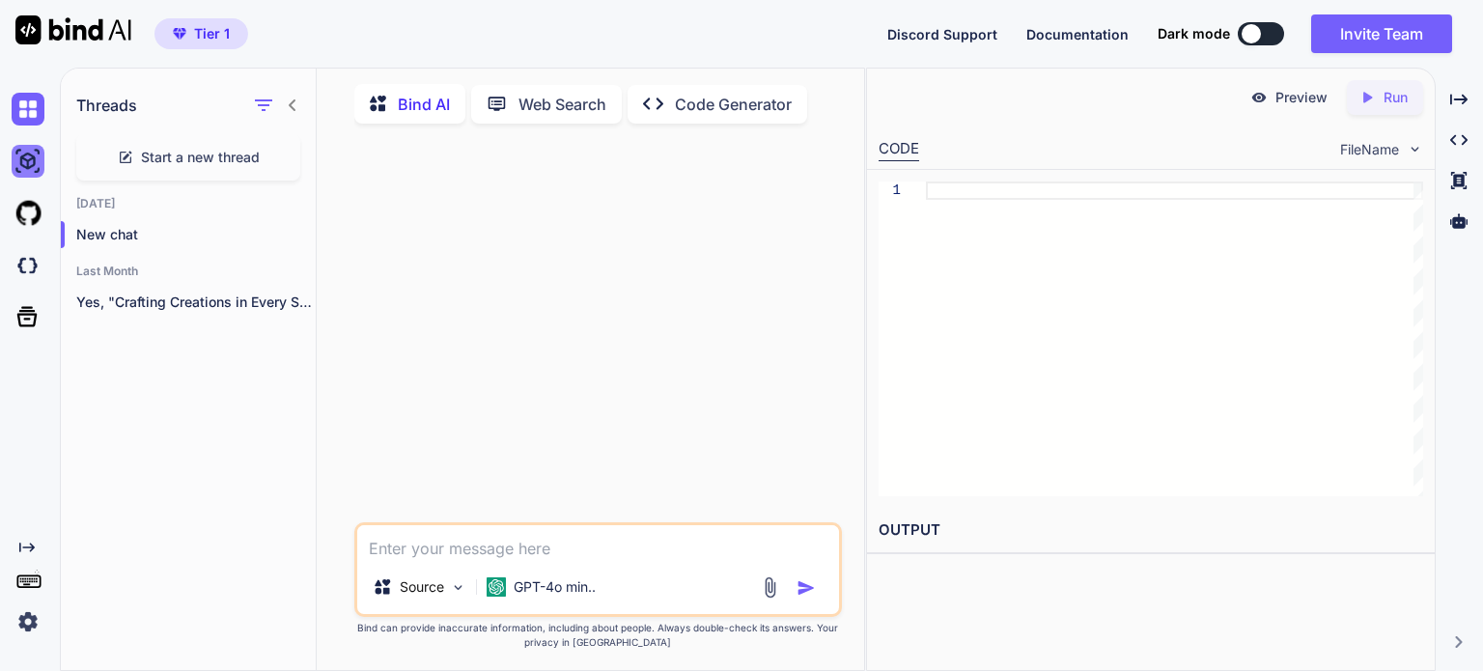
click at [26, 160] on img at bounding box center [28, 161] width 33 height 33
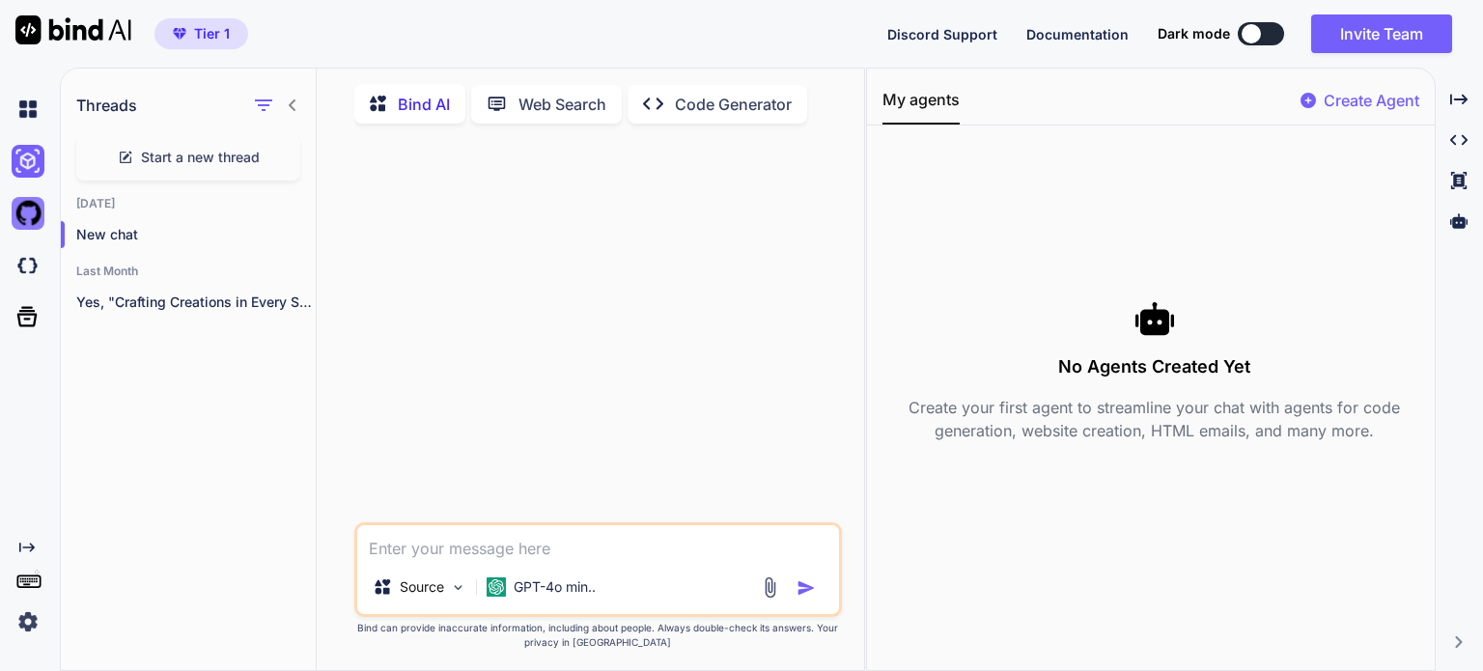
click at [38, 212] on img at bounding box center [28, 213] width 33 height 33
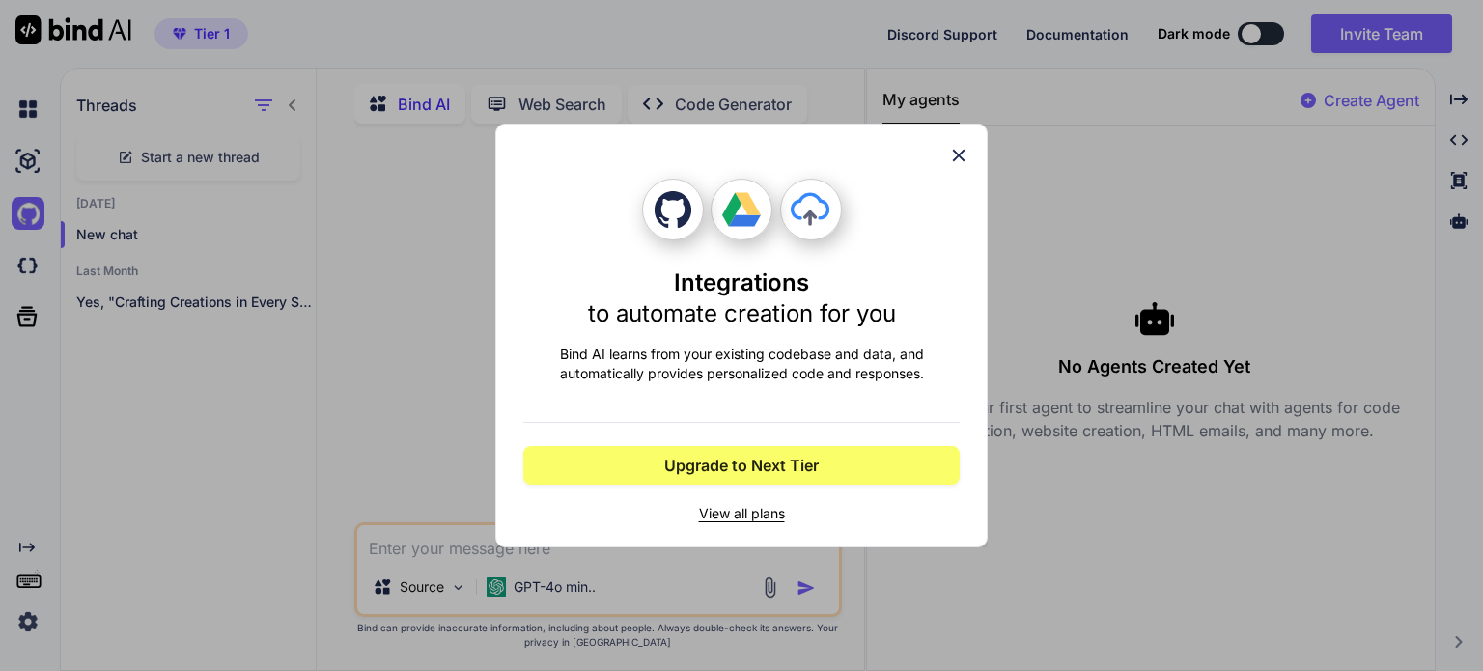
click at [954, 151] on icon at bounding box center [959, 156] width 13 height 13
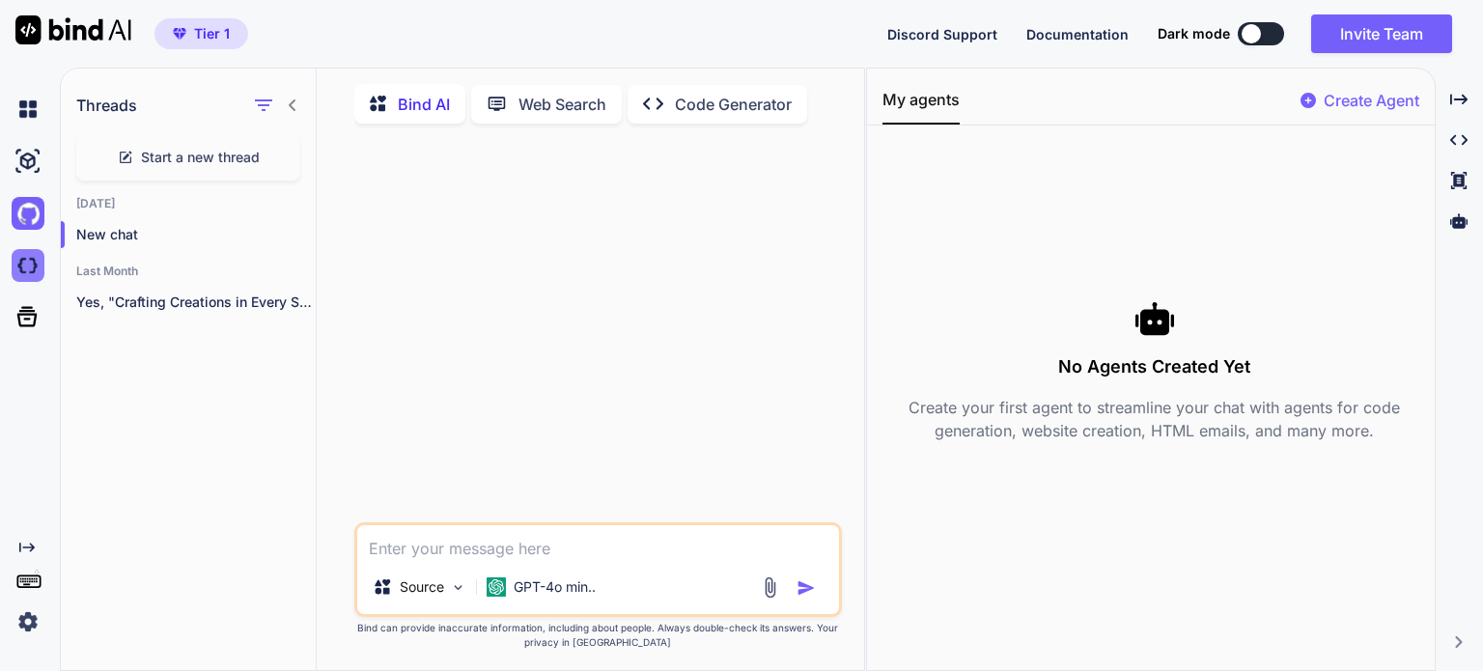
click at [35, 266] on img at bounding box center [28, 265] width 33 height 33
click at [26, 314] on icon at bounding box center [27, 317] width 20 height 20
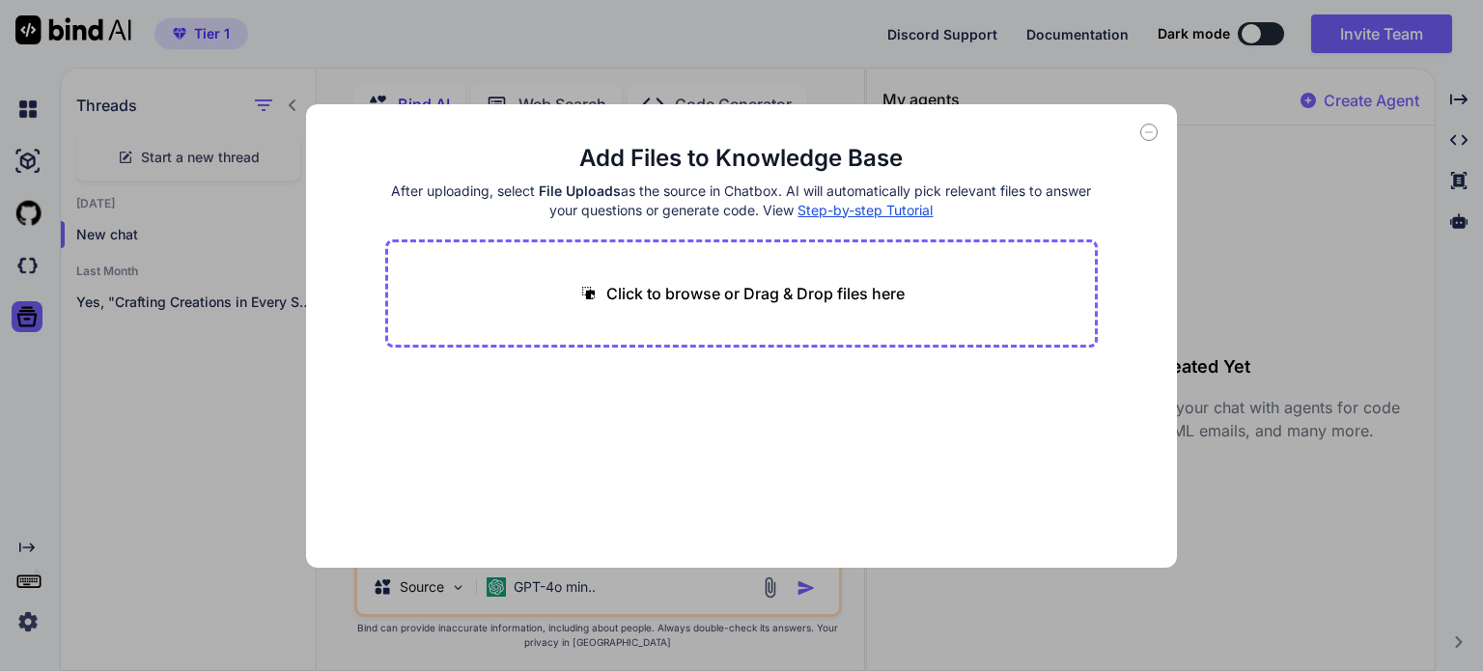
click at [1146, 134] on icon at bounding box center [1148, 132] width 17 height 17
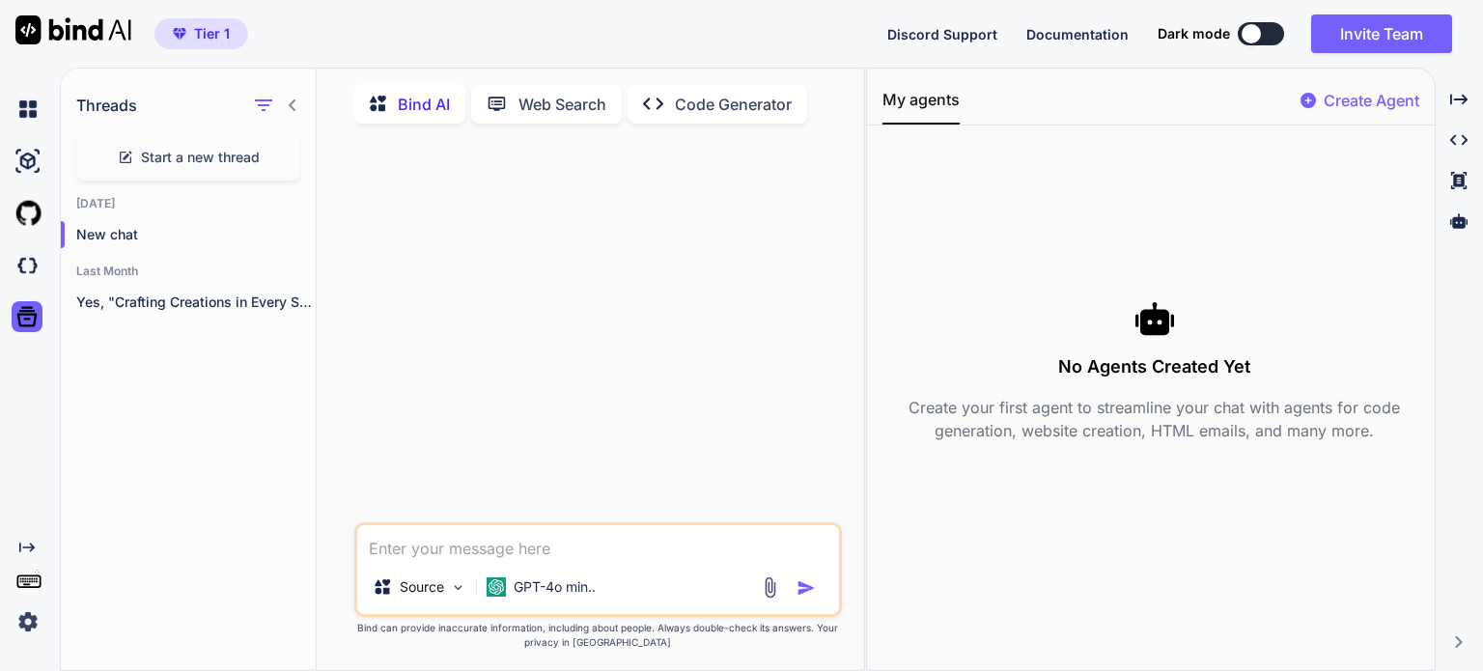
click at [27, 548] on icon "Created with Pixso." at bounding box center [26, 547] width 15 height 15
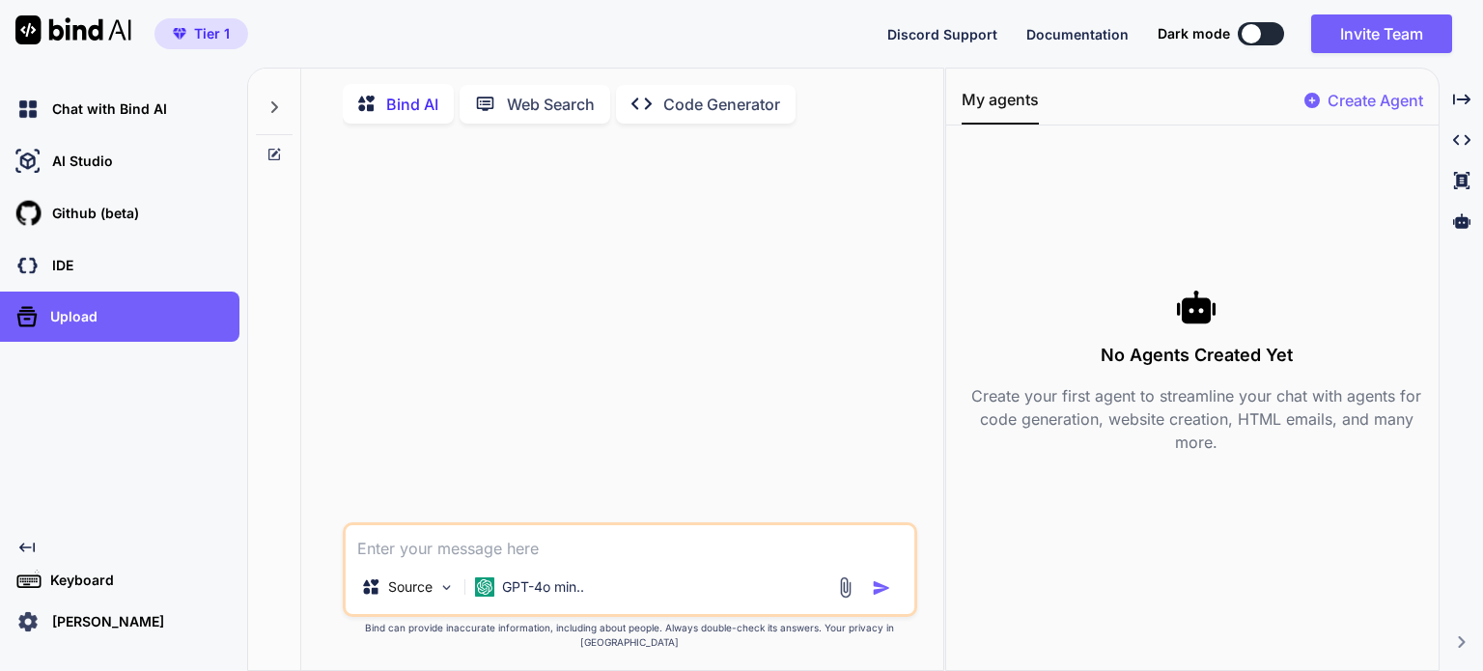
click at [27, 548] on icon "Created with Pixso." at bounding box center [26, 547] width 15 height 15
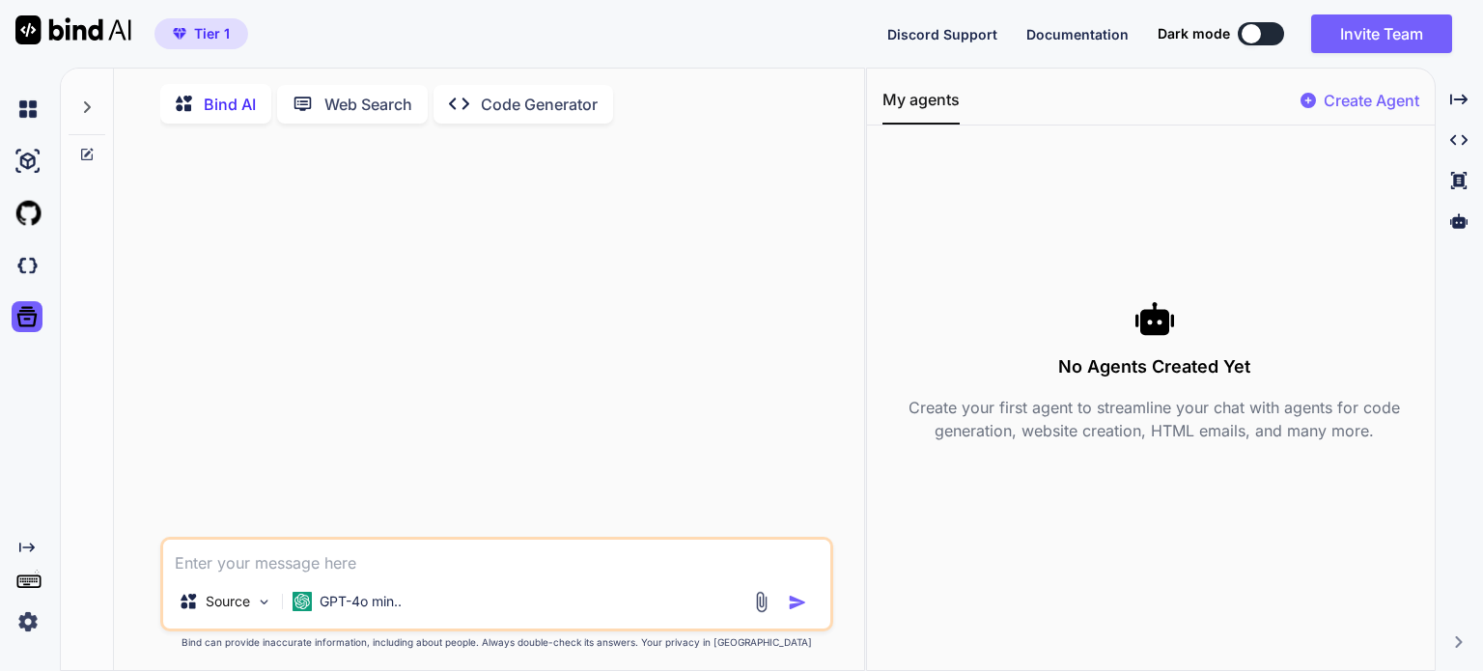
click at [26, 582] on icon at bounding box center [28, 580] width 27 height 27
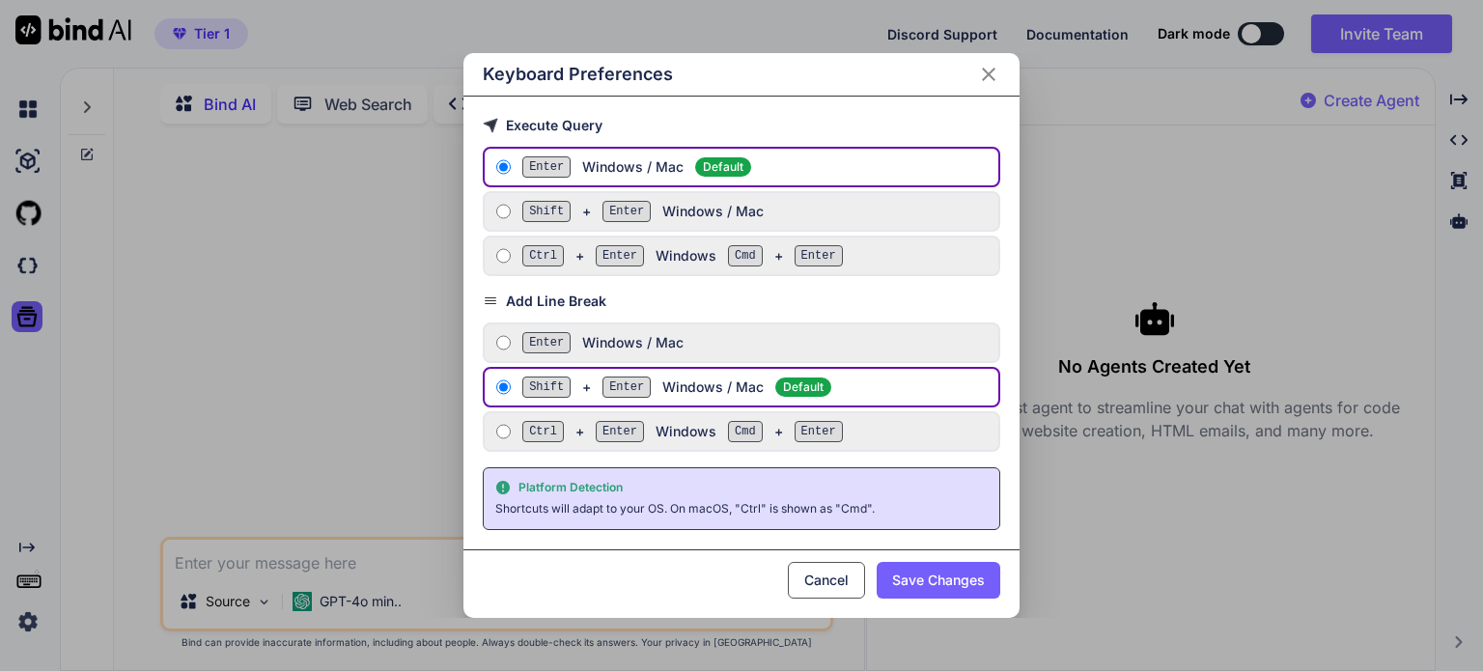
click at [986, 76] on icon "Close" at bounding box center [989, 75] width 14 height 14
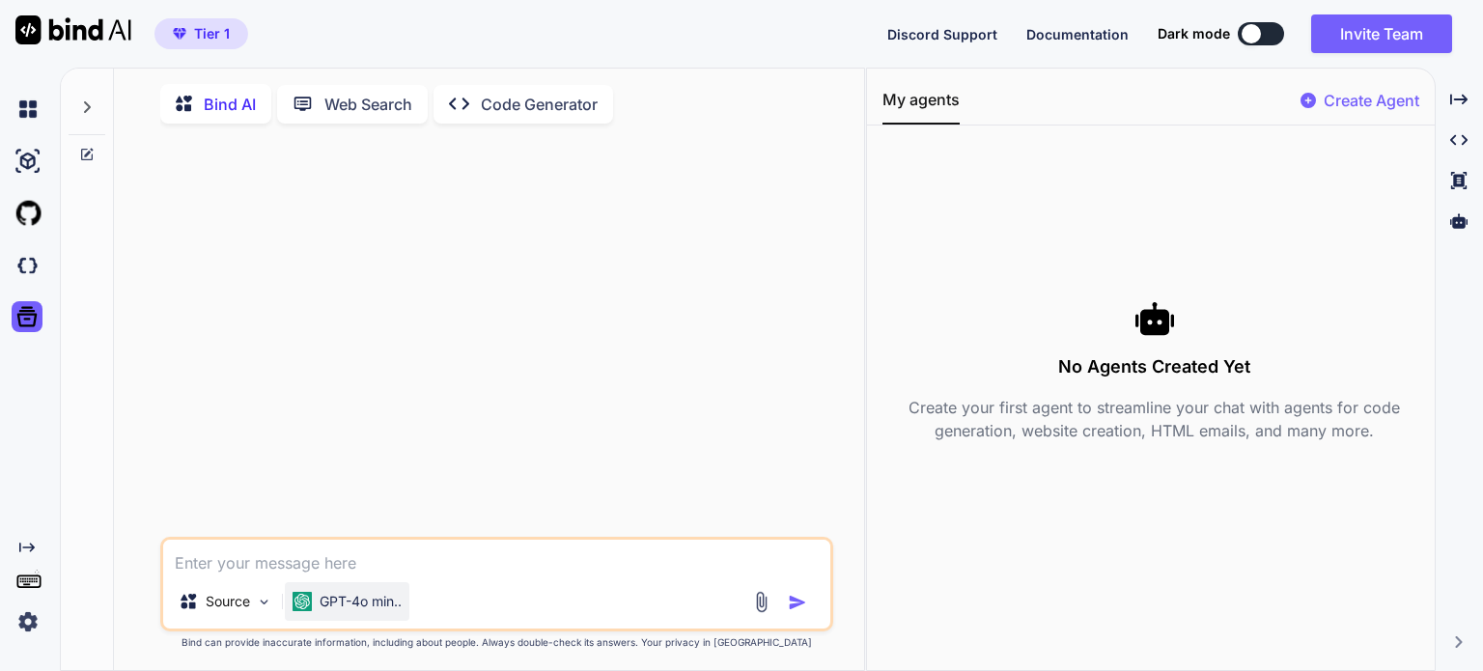
click at [402, 605] on p "GPT-4o min.." at bounding box center [361, 601] width 82 height 19
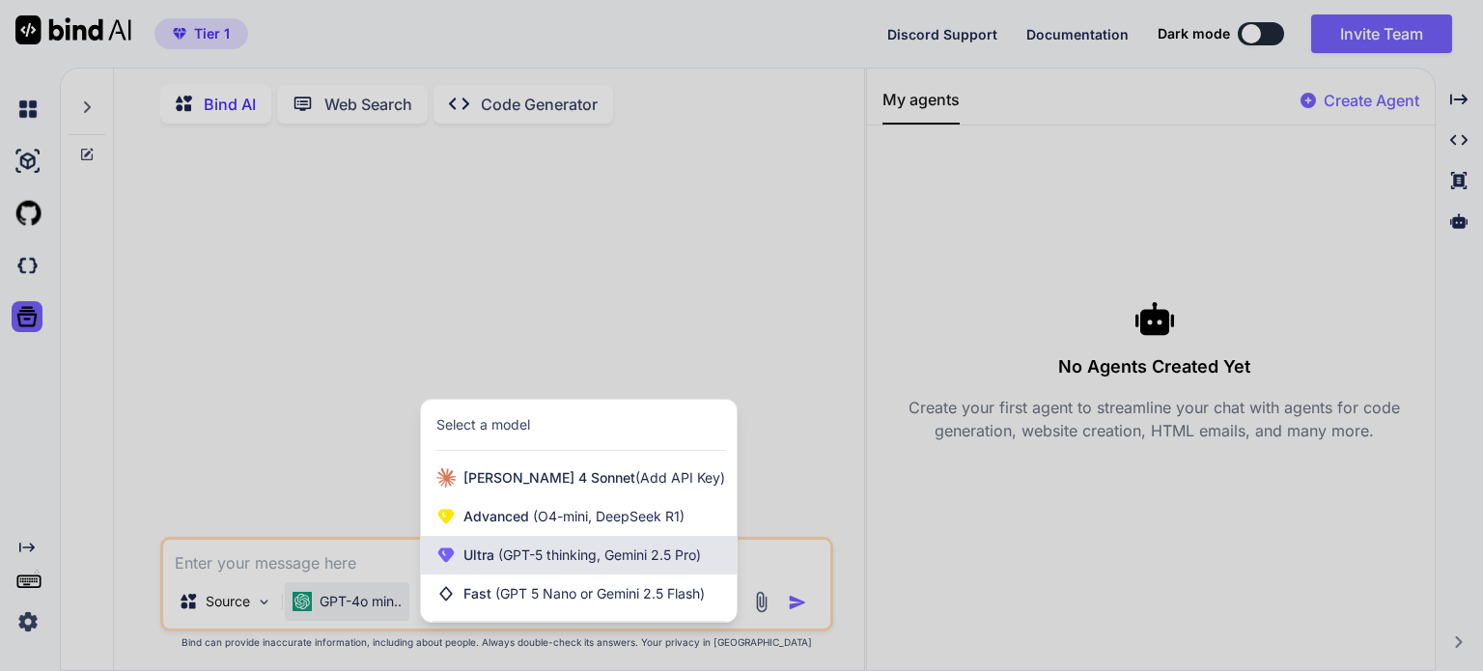
click at [564, 560] on span "(GPT-5 thinking, Gemini 2.5 Pro)" at bounding box center [597, 554] width 207 height 16
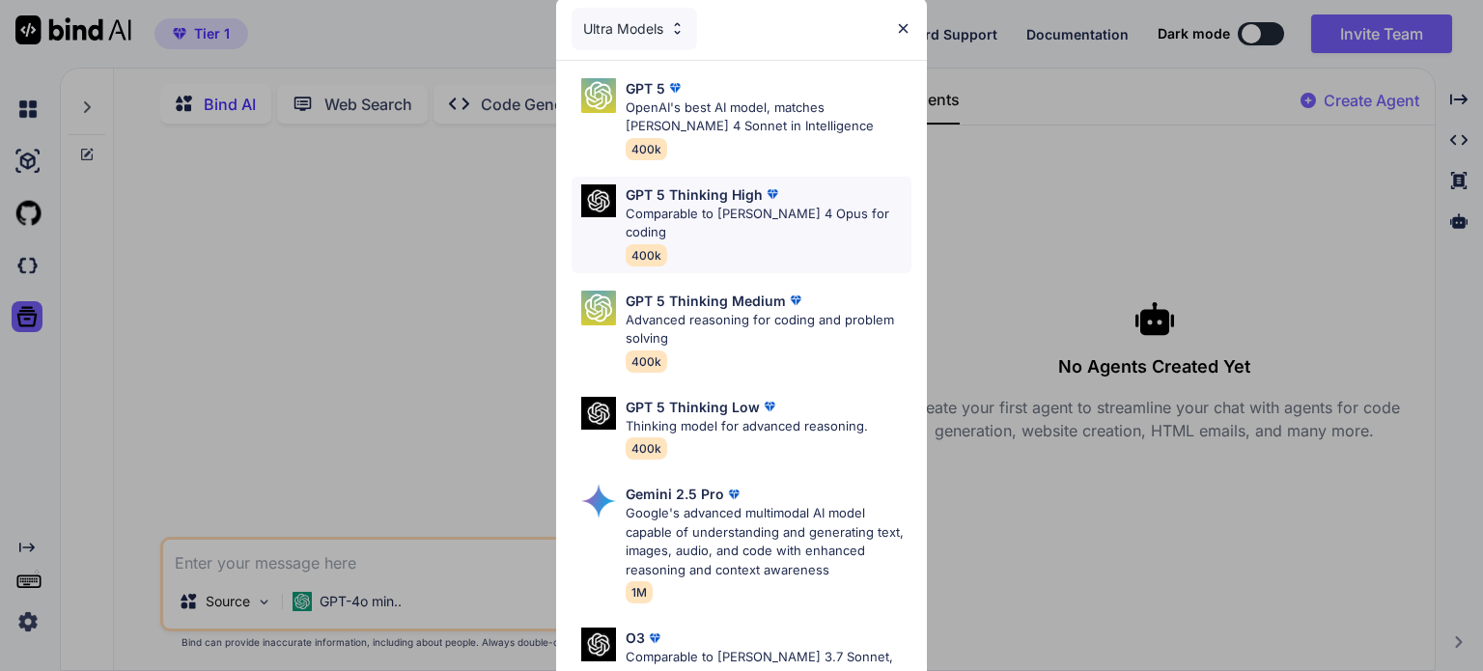
click at [699, 199] on p "GPT 5 Thinking High" at bounding box center [694, 194] width 137 height 20
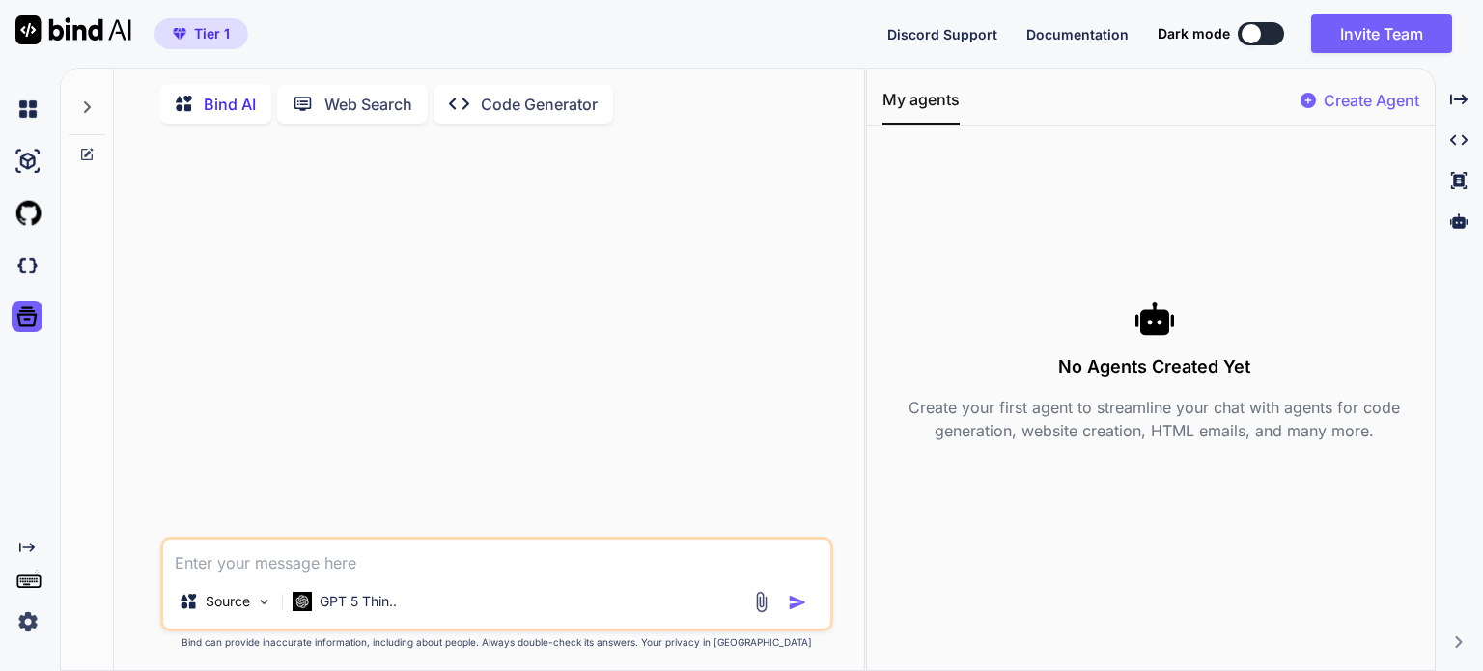
click at [338, 562] on textarea at bounding box center [496, 557] width 667 height 35
click at [541, 98] on p "Code Generator" at bounding box center [539, 104] width 117 height 23
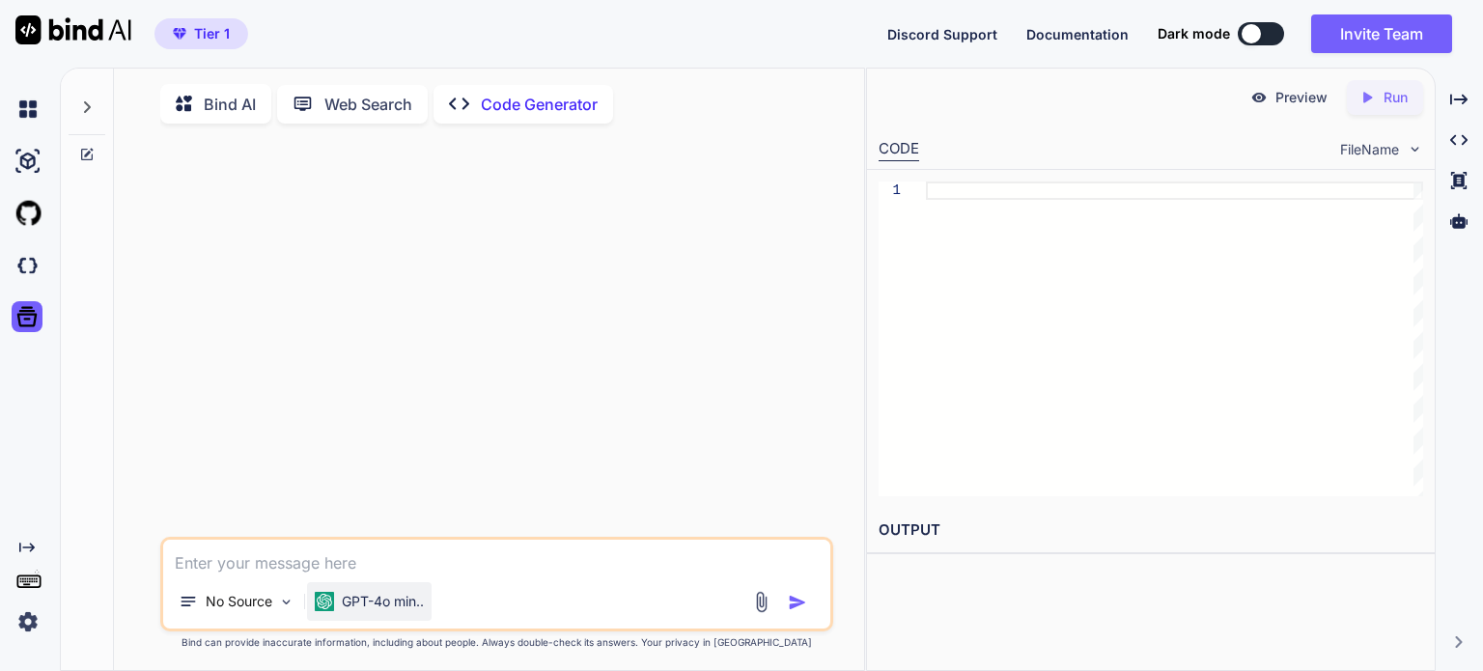
click at [424, 610] on p "GPT-4o min.." at bounding box center [383, 601] width 82 height 19
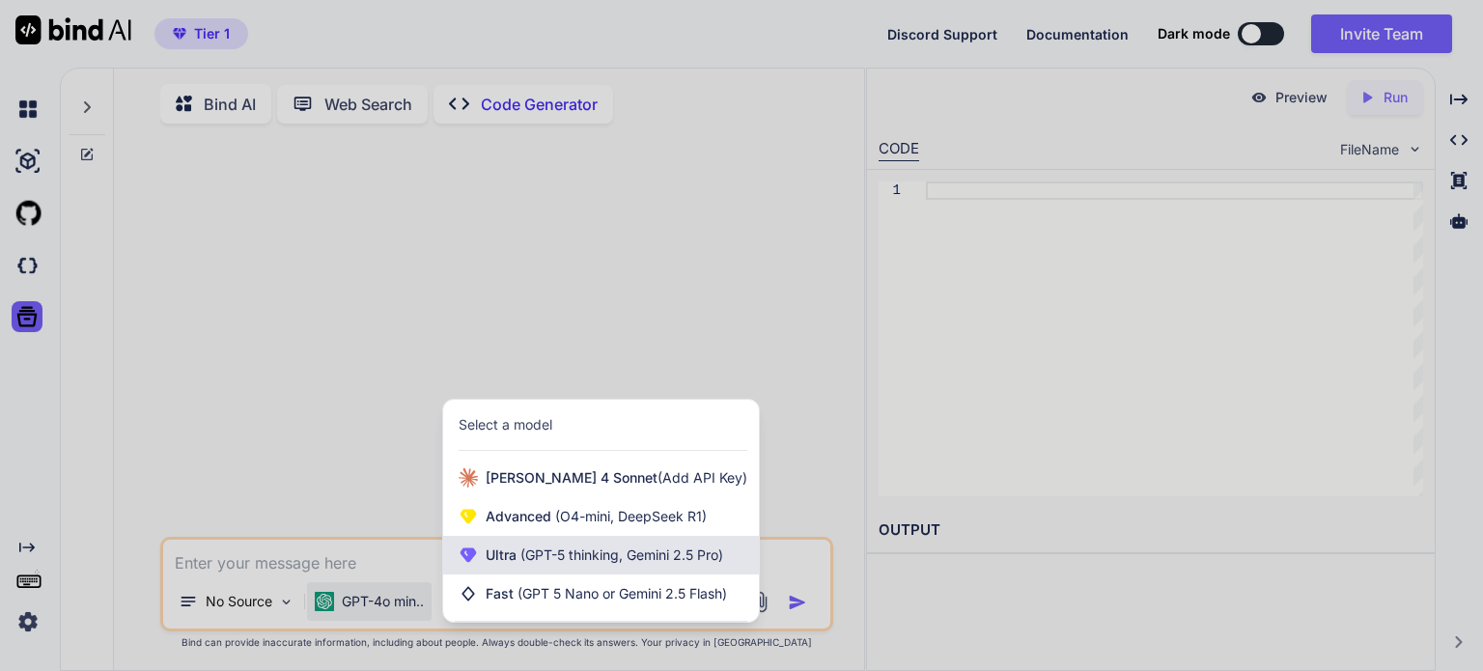
click at [540, 553] on span "(GPT-5 thinking, Gemini 2.5 Pro)" at bounding box center [620, 554] width 207 height 16
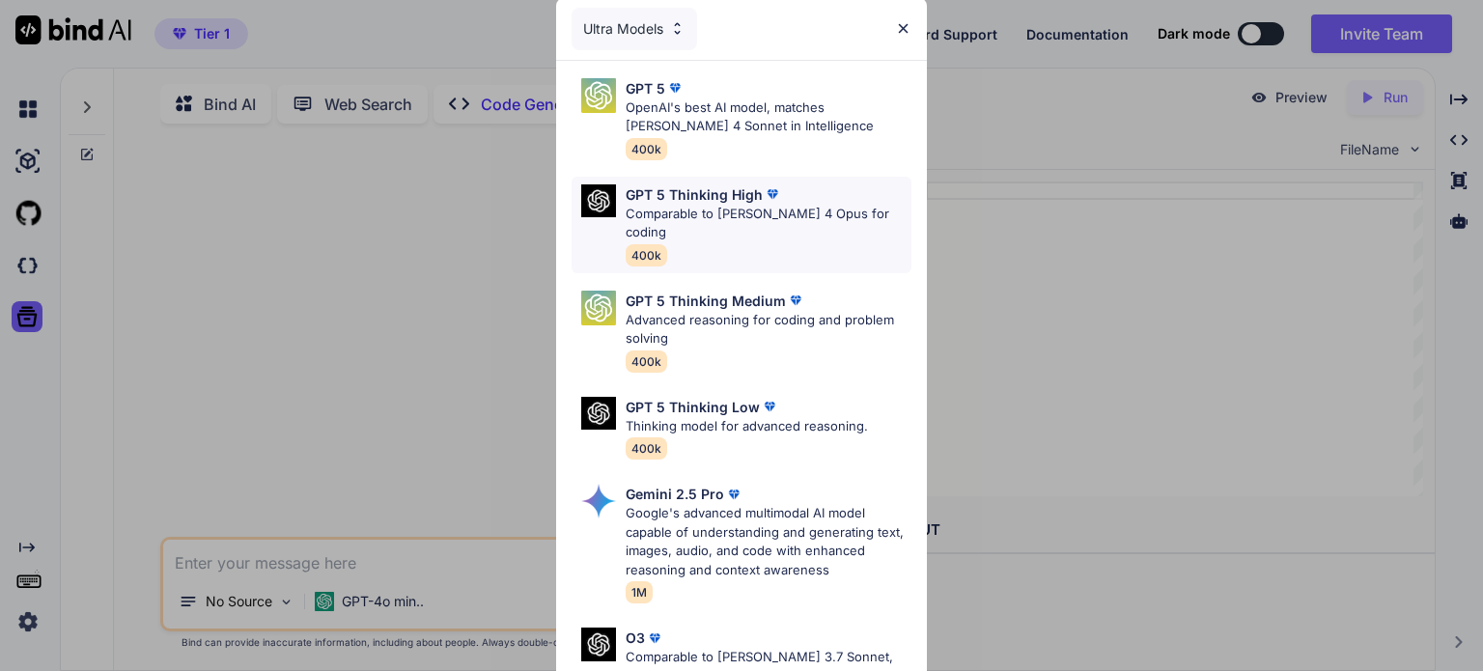
click at [718, 188] on p "GPT 5 Thinking High" at bounding box center [694, 194] width 137 height 20
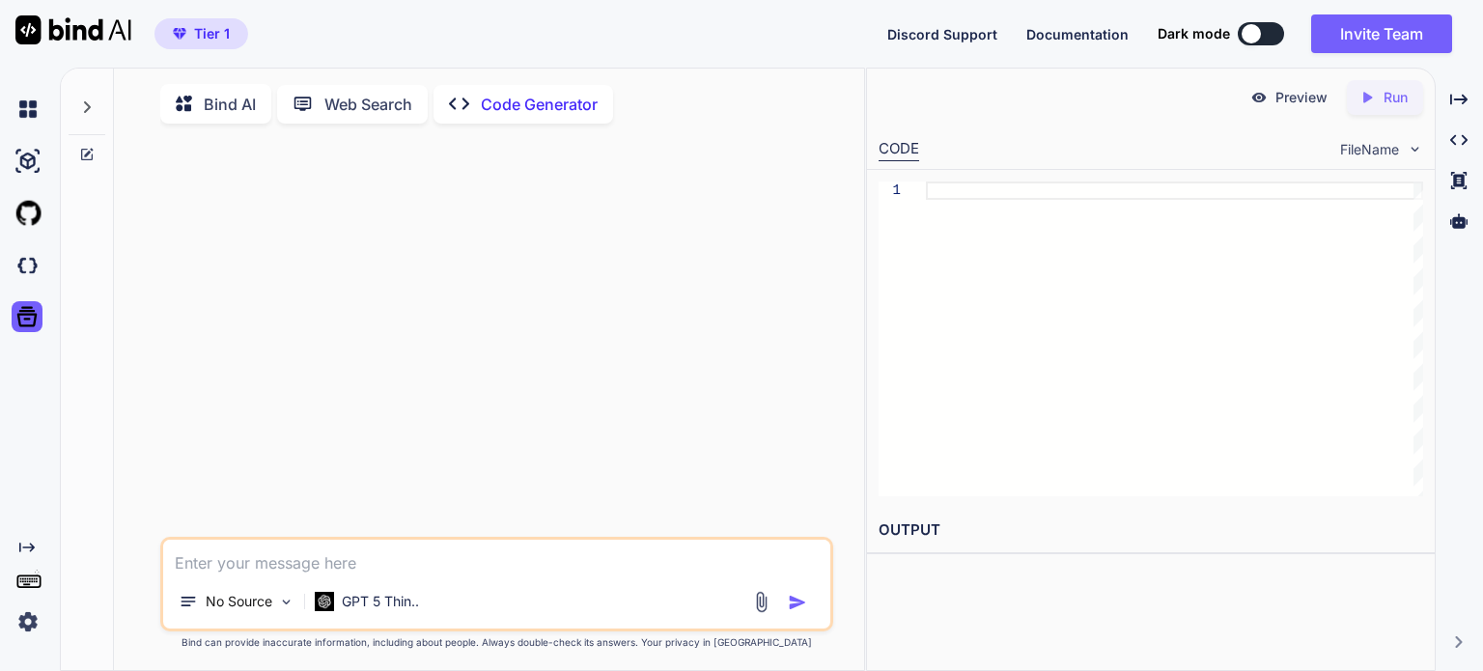
click at [232, 562] on textarea at bounding box center [496, 557] width 667 height 35
paste textarea "i would like to create a raffle system to draw a brand new smartphone giveaway …"
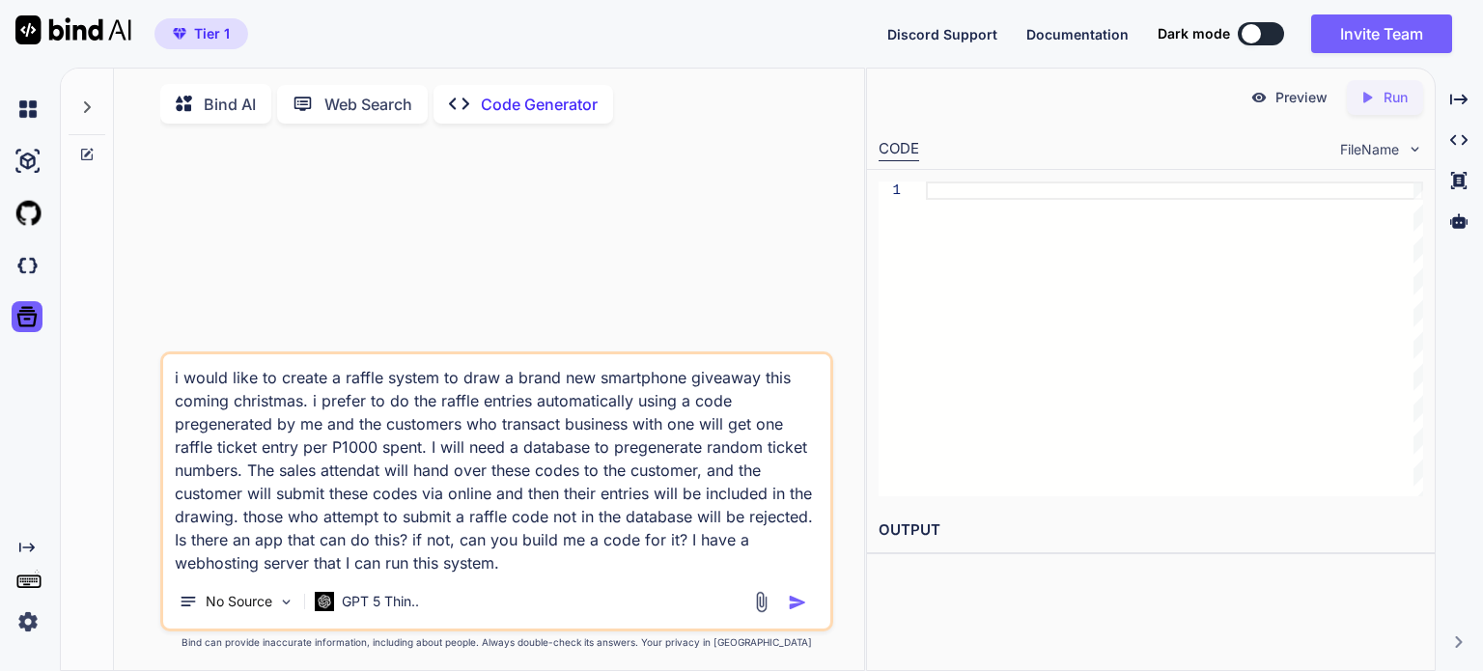
drag, startPoint x: 180, startPoint y: 378, endPoint x: 153, endPoint y: 382, distance: 27.5
click at [153, 382] on div "i would like to create a raffle system to draw a brand new smartphone giveaway …" at bounding box center [496, 406] width 735 height 534
type textarea "I would like to create a raffle system to draw a brand new smartphone giveaway …"
click at [793, 609] on img "button" at bounding box center [797, 602] width 19 height 19
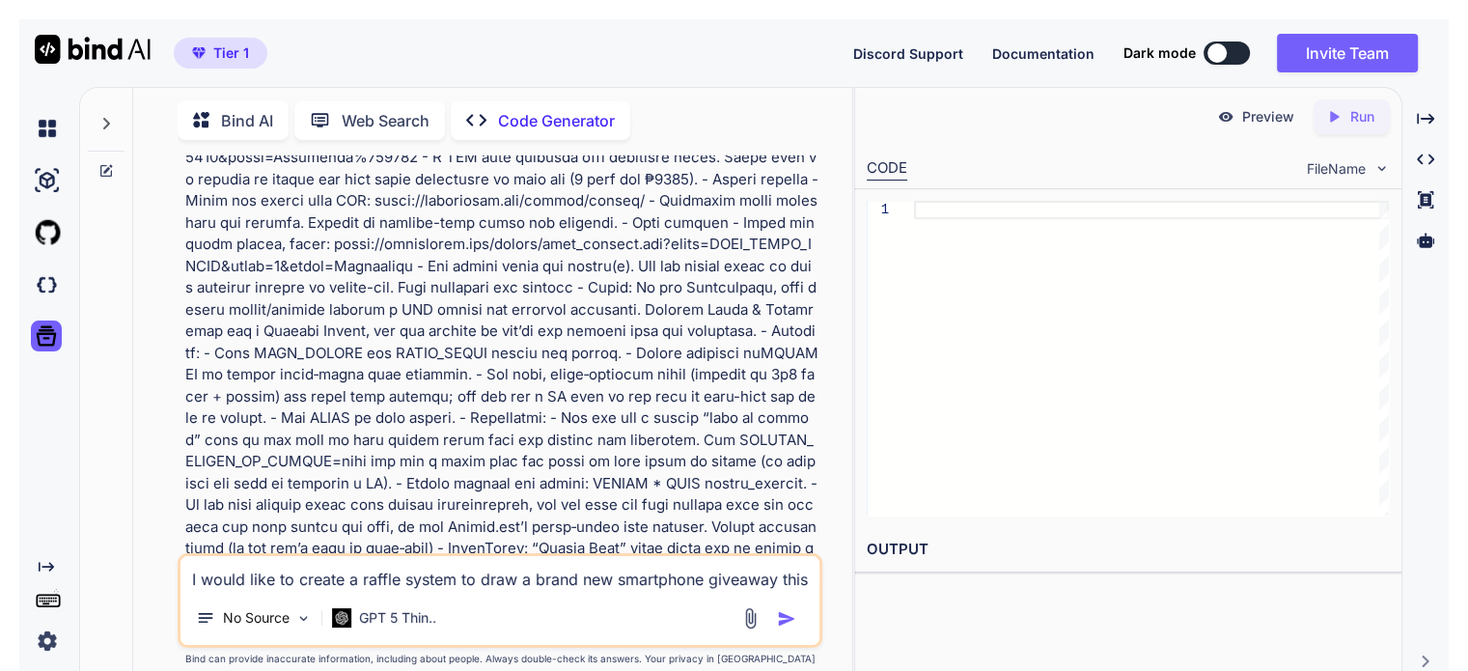
scroll to position [4530, 0]
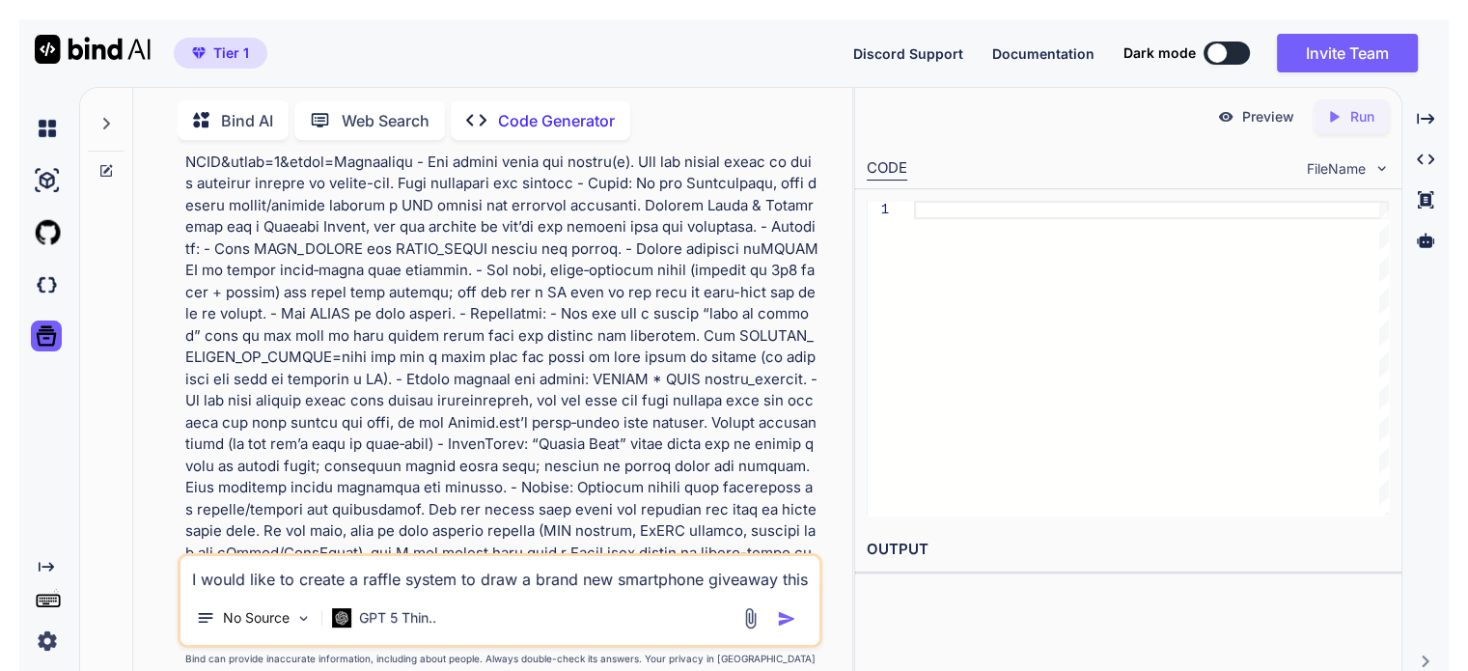
click at [281, 601] on p "Open in Editor" at bounding box center [249, 610] width 92 height 19
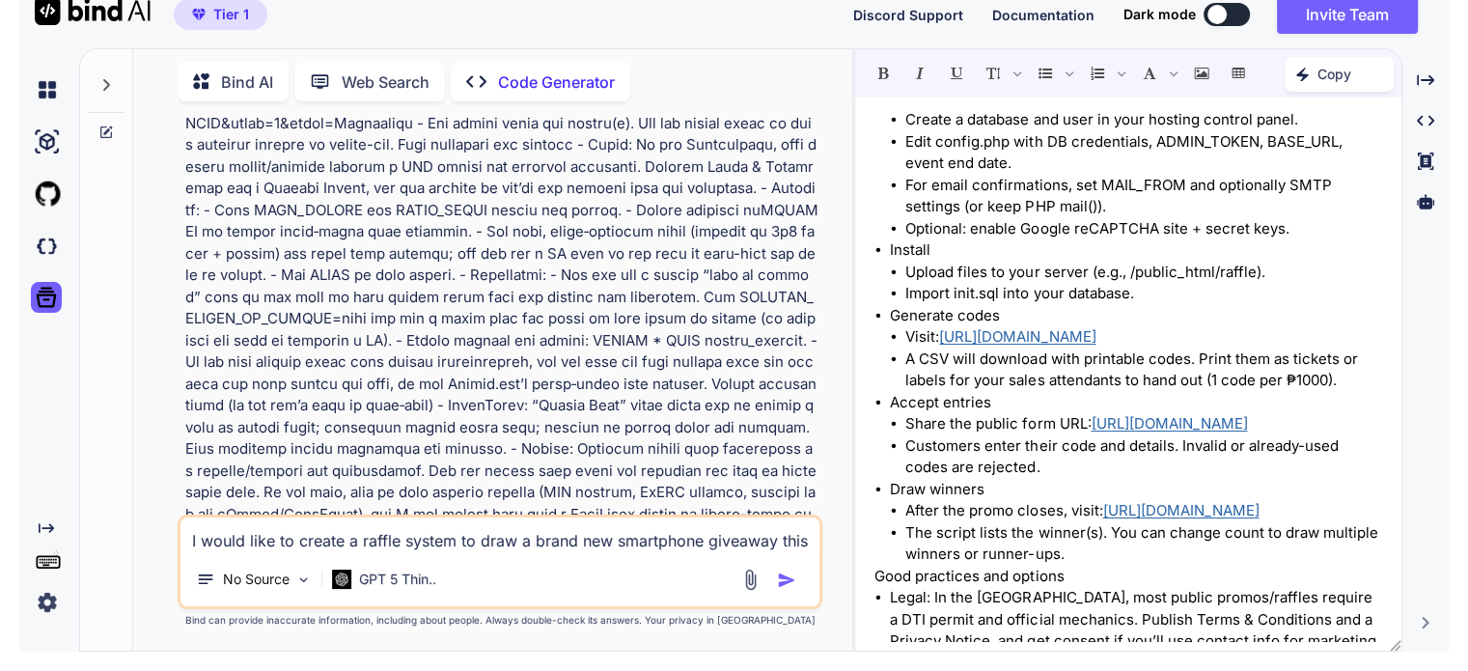
scroll to position [6457, 0]
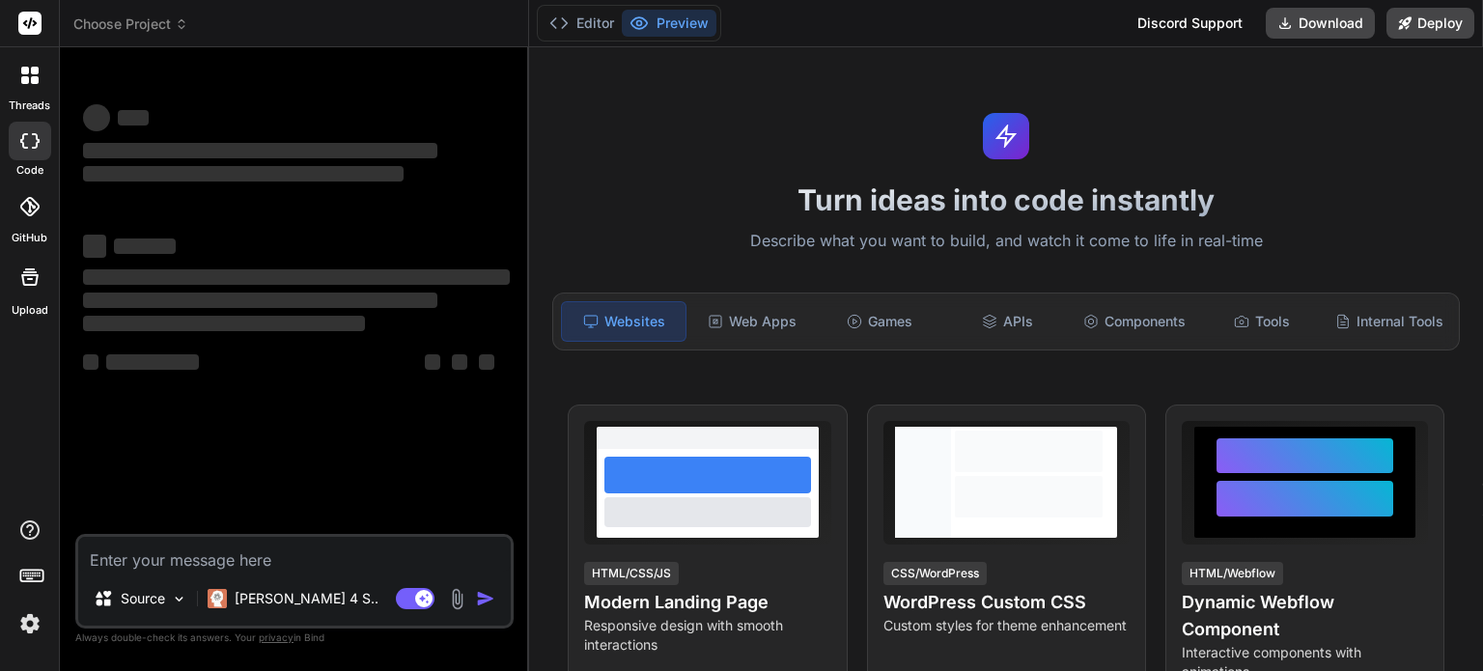
type textarea "x"
